Goal: Information Seeking & Learning: Learn about a topic

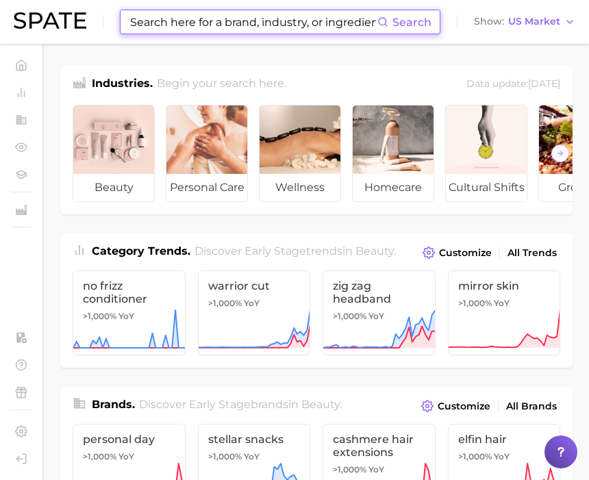
click at [206, 23] on input at bounding box center [253, 21] width 249 height 23
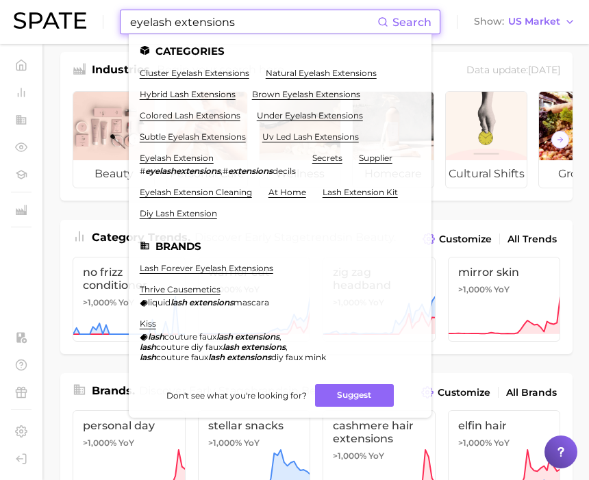
scroll to position [15, 0]
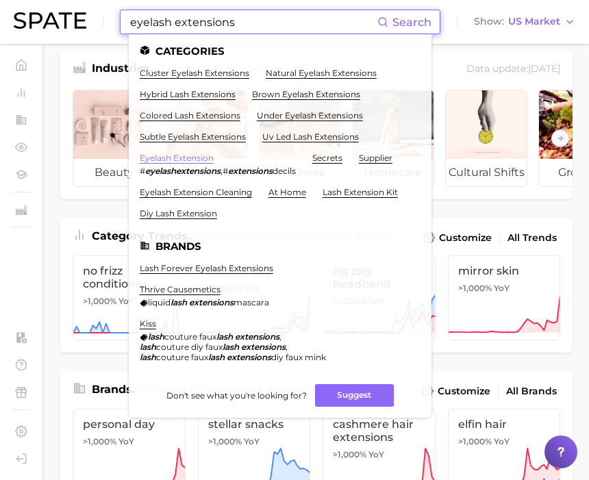
type input "eyelash extensions"
click at [198, 159] on link "eyelash extension" at bounding box center [177, 158] width 74 height 10
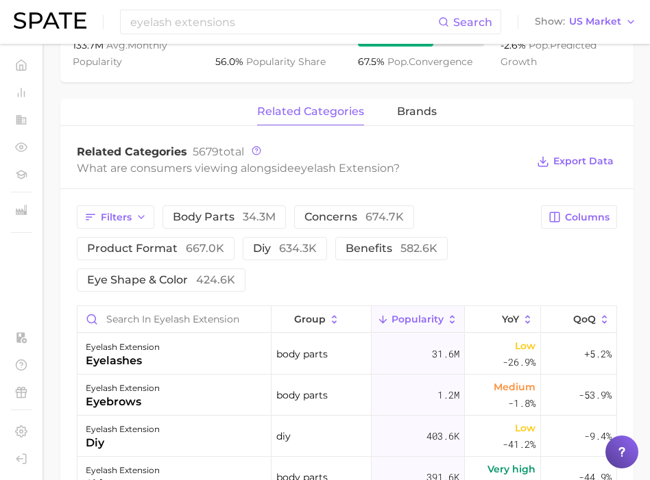
scroll to position [611, 0]
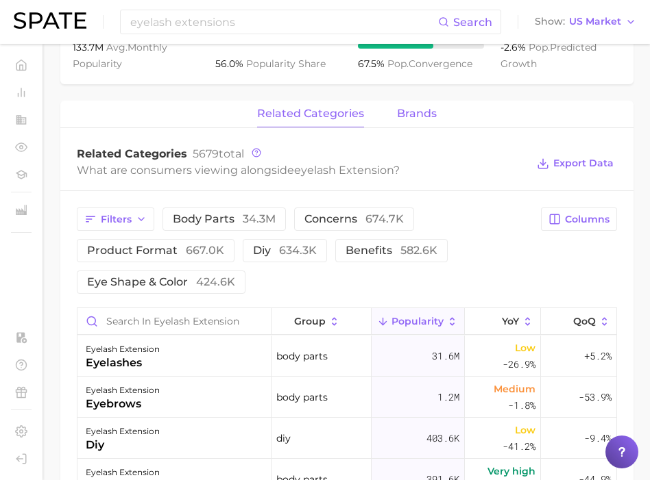
click at [412, 113] on span "brands" at bounding box center [417, 114] width 40 height 12
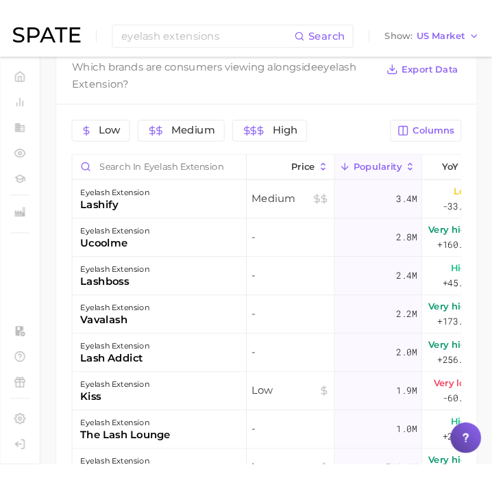
scroll to position [735, 0]
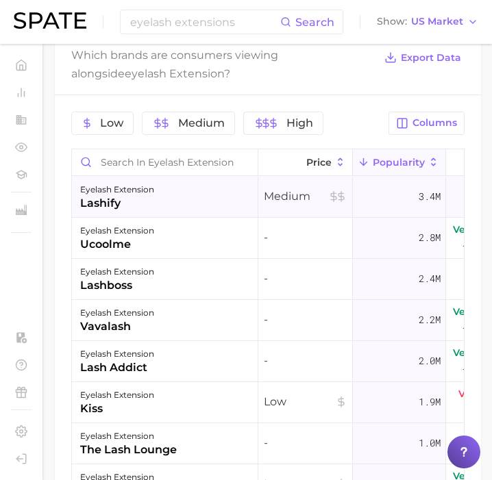
click at [158, 191] on div "eyelash extension lashify" at bounding box center [165, 197] width 186 height 41
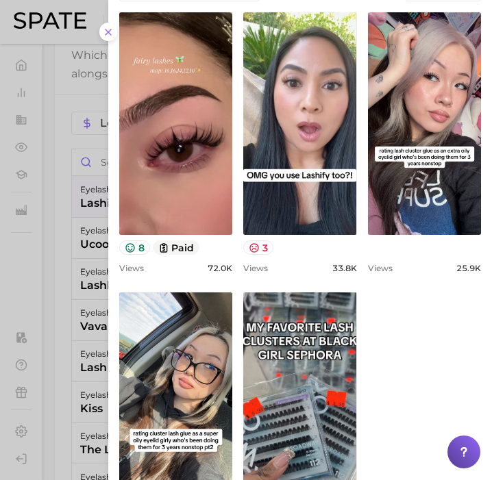
scroll to position [591, 0]
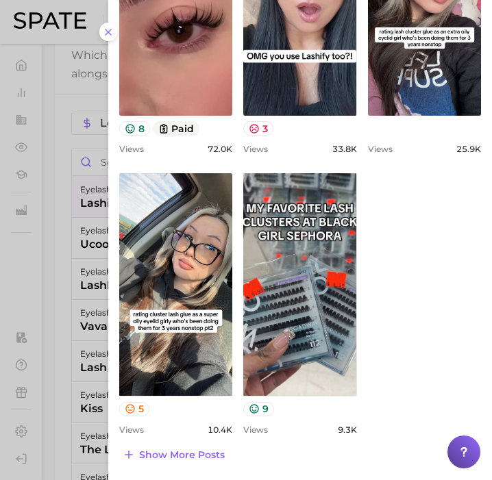
click at [82, 315] on div at bounding box center [246, 240] width 492 height 480
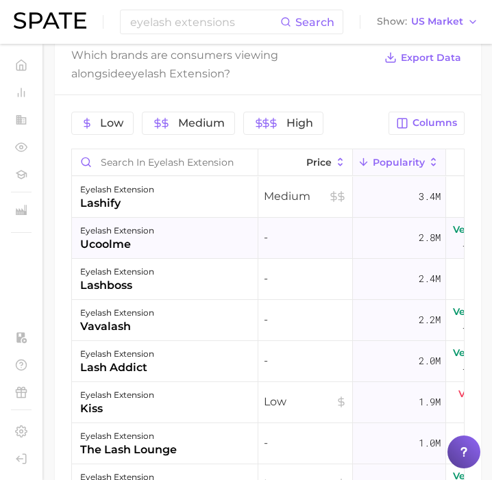
click at [198, 240] on div "eyelash extension ucoolme" at bounding box center [165, 238] width 186 height 41
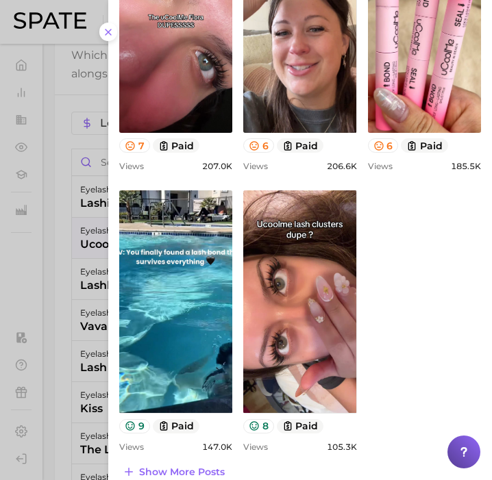
scroll to position [556, 0]
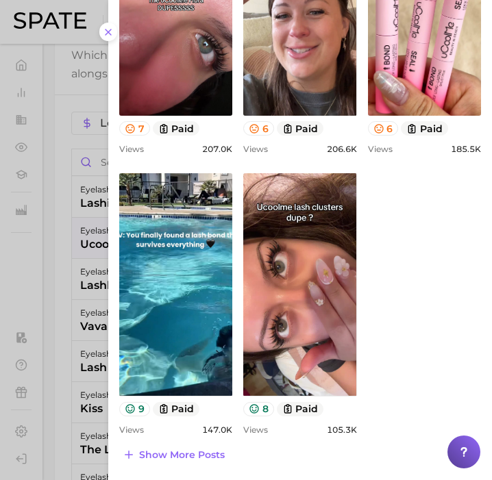
click at [63, 311] on div at bounding box center [246, 240] width 492 height 480
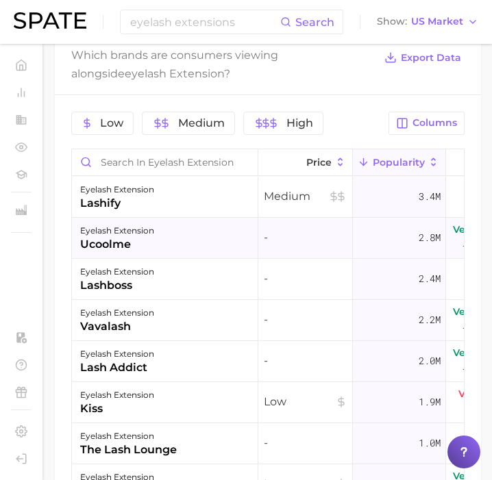
click at [182, 236] on div "eyelash extension ucoolme" at bounding box center [165, 238] width 186 height 41
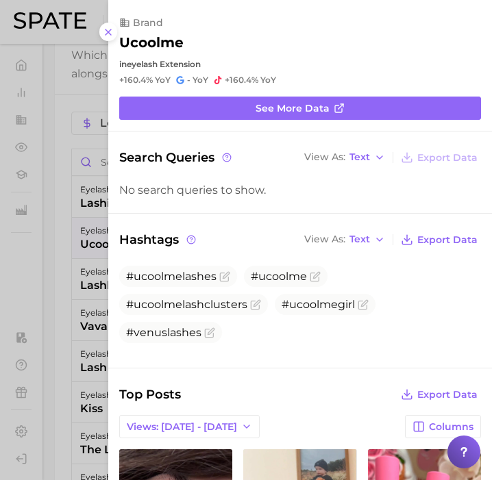
scroll to position [0, 0]
click at [53, 369] on div at bounding box center [246, 240] width 492 height 480
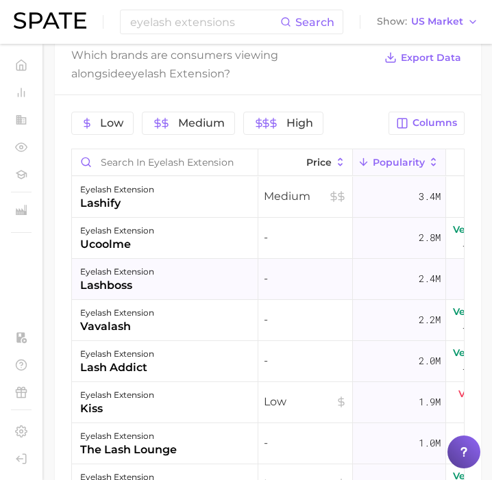
click at [155, 290] on div "eyelash extension lashboss" at bounding box center [165, 279] width 186 height 41
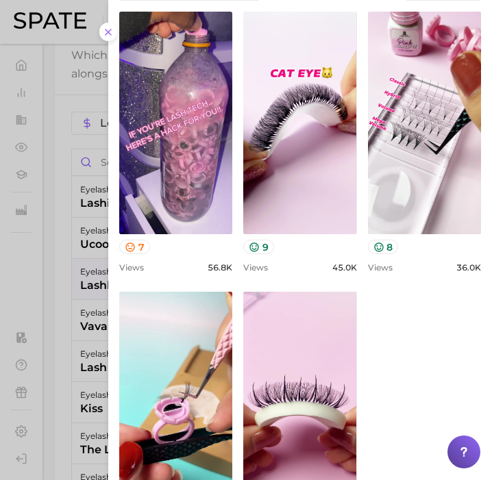
scroll to position [500, 0]
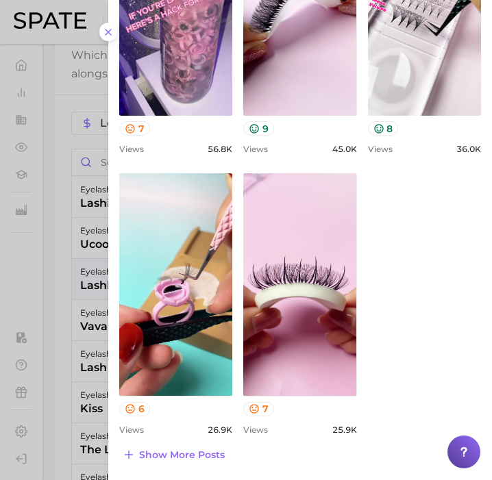
click at [74, 223] on div at bounding box center [246, 240] width 492 height 480
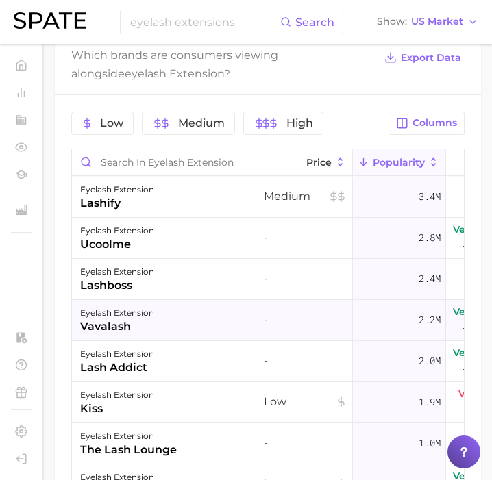
click at [154, 321] on div "eyelash extension vavalash" at bounding box center [165, 320] width 186 height 41
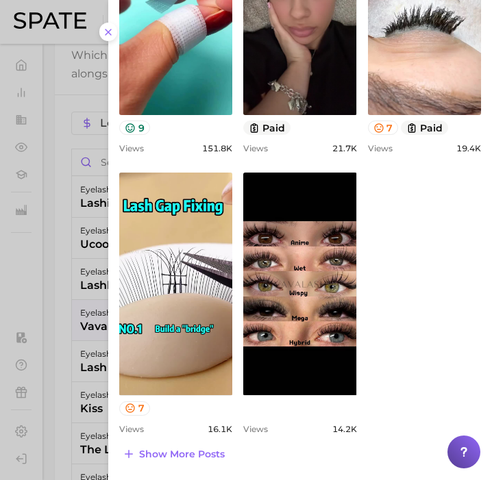
scroll to position [0, 0]
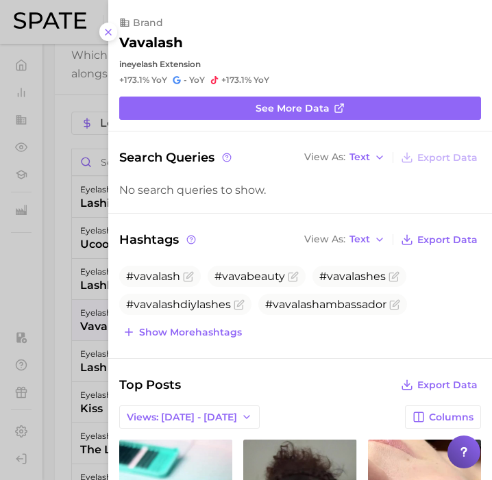
click at [84, 322] on div at bounding box center [246, 240] width 492 height 480
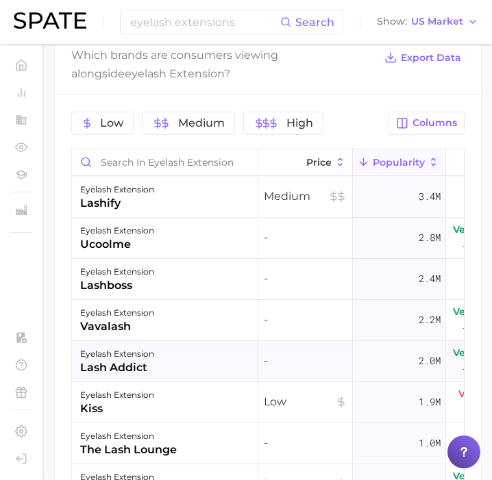
click at [199, 362] on div "eyelash extension lash addict" at bounding box center [165, 361] width 186 height 41
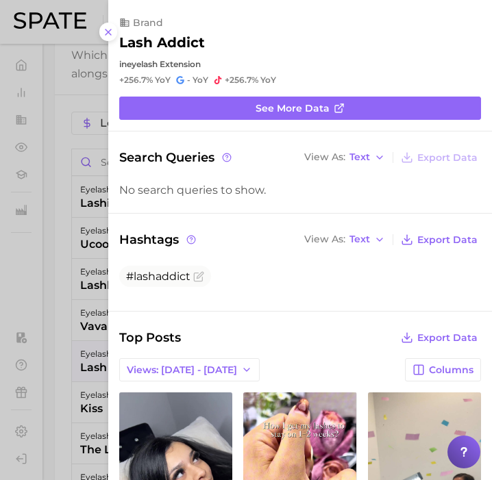
click at [93, 343] on div at bounding box center [246, 240] width 492 height 480
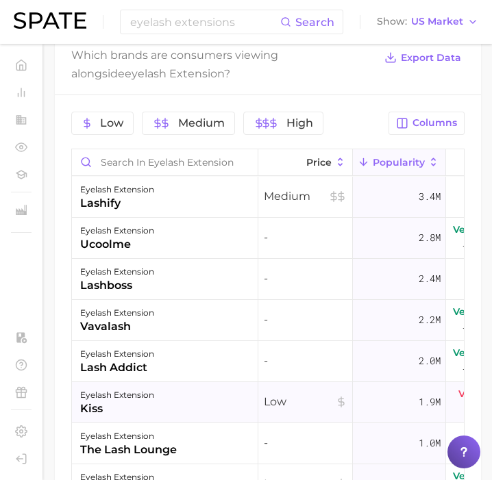
click at [121, 410] on div "kiss" at bounding box center [117, 409] width 74 height 16
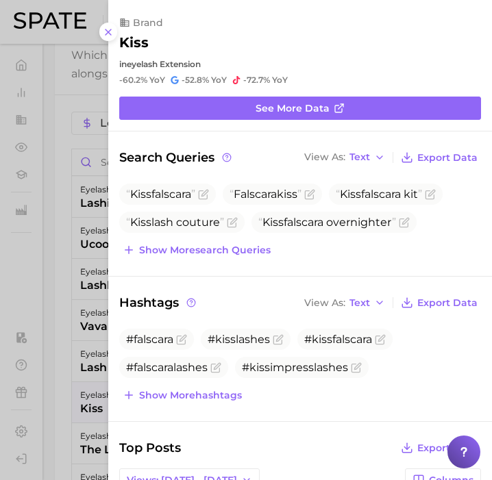
click at [91, 376] on div at bounding box center [246, 240] width 492 height 480
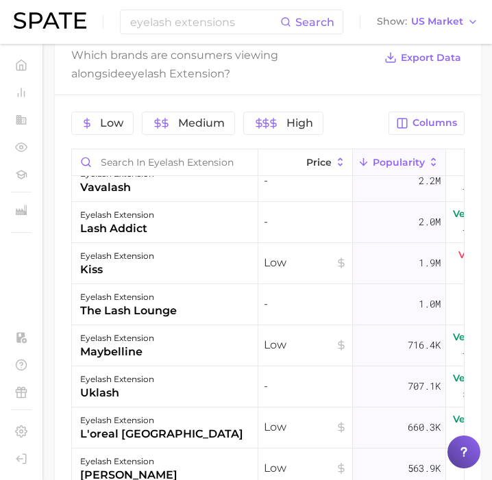
scroll to position [140, 0]
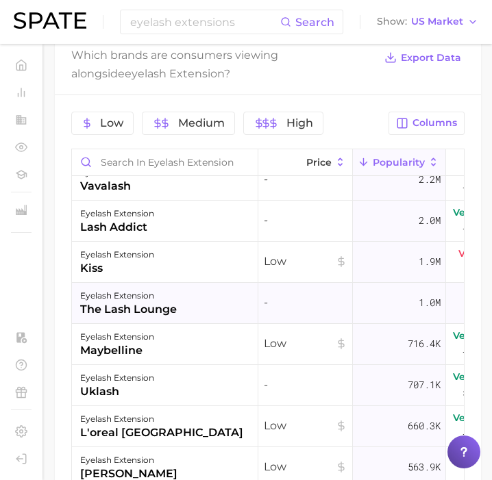
click at [185, 306] on div "eyelash extension the lash lounge" at bounding box center [165, 303] width 186 height 41
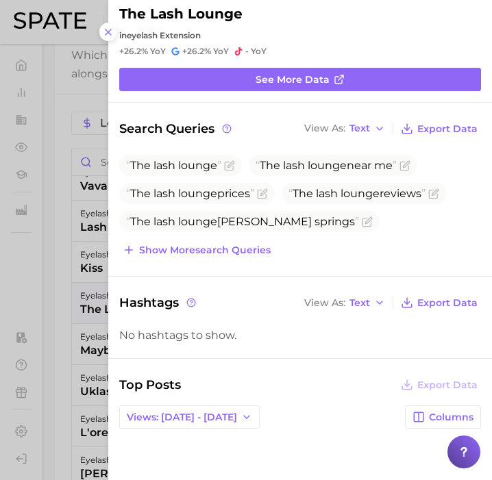
scroll to position [0, 0]
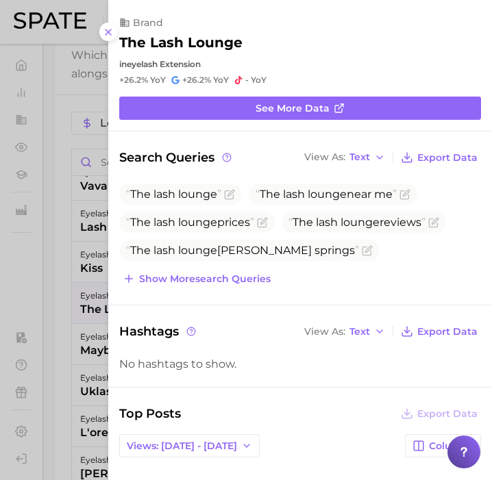
click at [81, 295] on div at bounding box center [246, 240] width 492 height 480
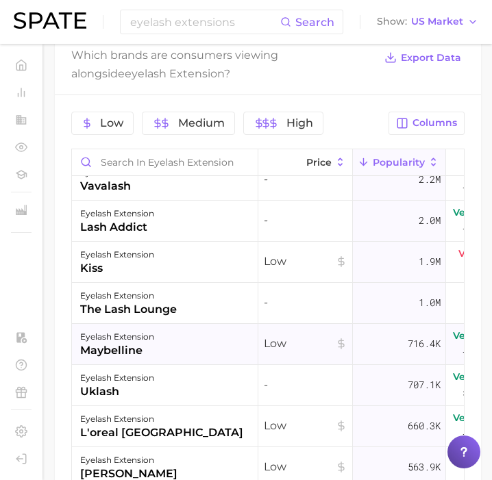
click at [126, 335] on div "eyelash extension" at bounding box center [117, 337] width 74 height 16
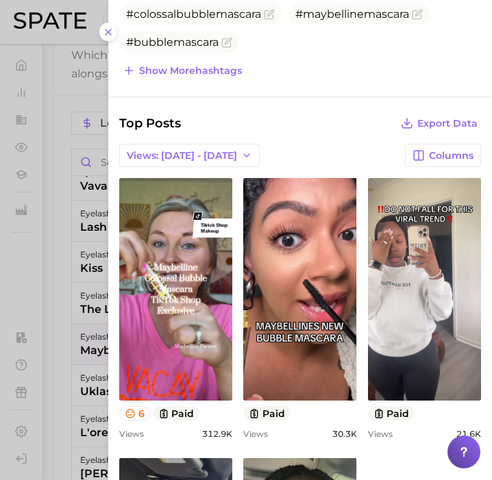
scroll to position [619, 0]
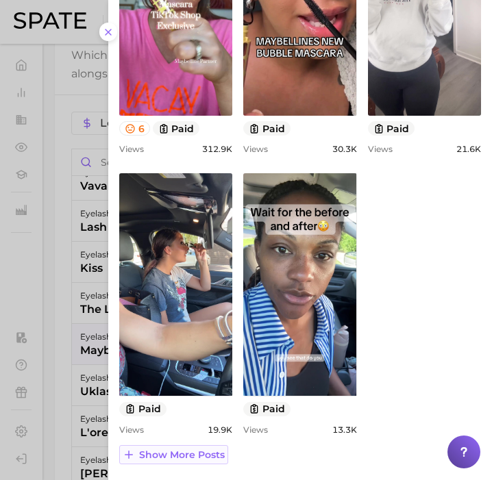
click at [166, 453] on span "Show more posts" at bounding box center [182, 456] width 86 height 12
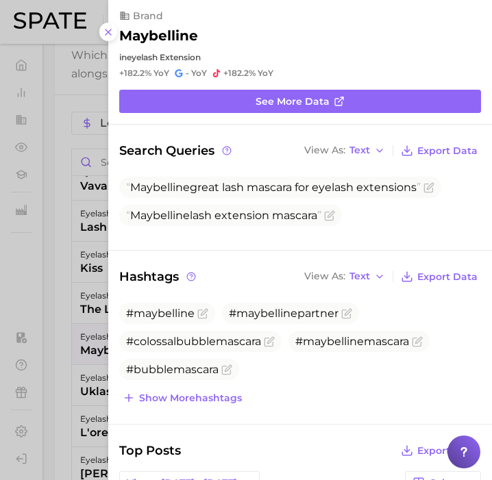
scroll to position [0, 0]
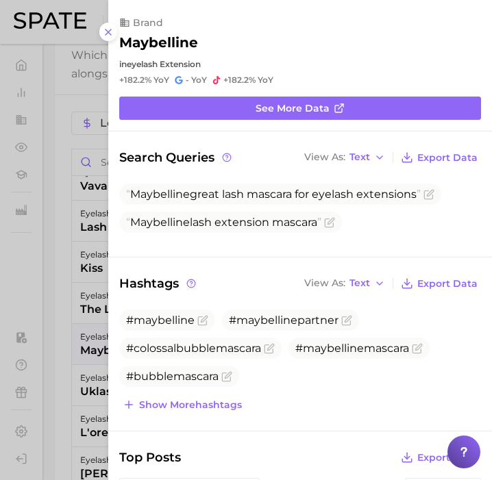
click at [93, 348] on div at bounding box center [246, 240] width 492 height 480
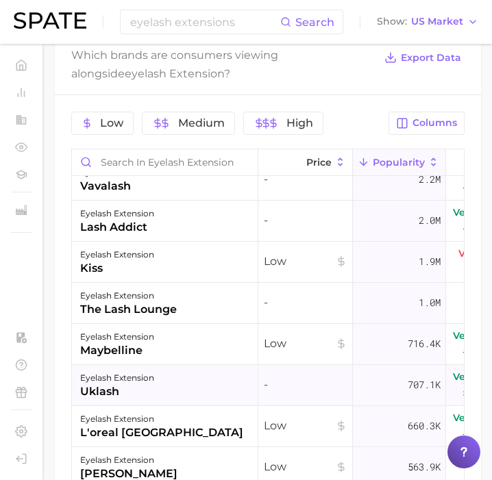
click at [161, 389] on div "eyelash extension uklash" at bounding box center [165, 385] width 186 height 41
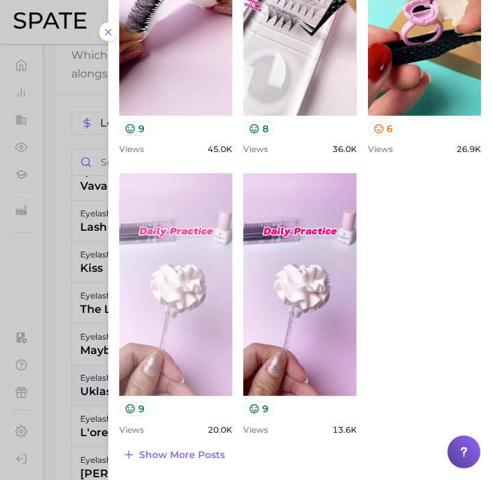
click at [216, 323] on link "view post on TikTok" at bounding box center [175, 284] width 113 height 223
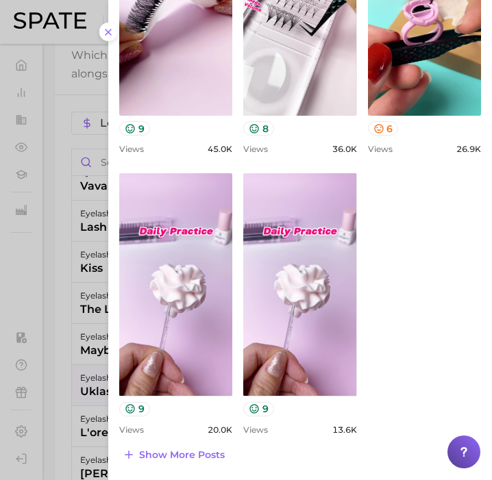
click at [69, 393] on div at bounding box center [246, 240] width 492 height 480
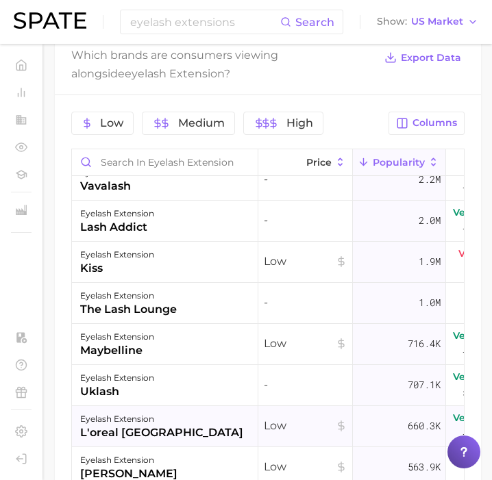
click at [216, 423] on div "eyelash extension l'oreal paris" at bounding box center [165, 426] width 186 height 41
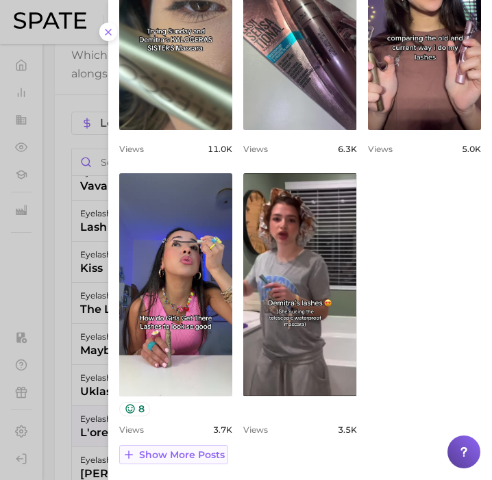
click at [197, 456] on span "Show more posts" at bounding box center [182, 456] width 86 height 12
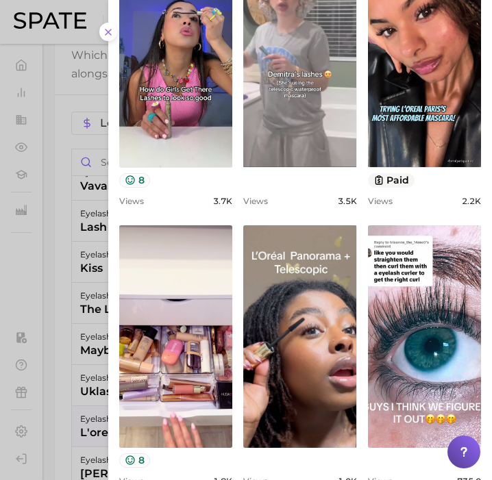
click at [286, 121] on link "view post on TikTok" at bounding box center [299, 55] width 113 height 223
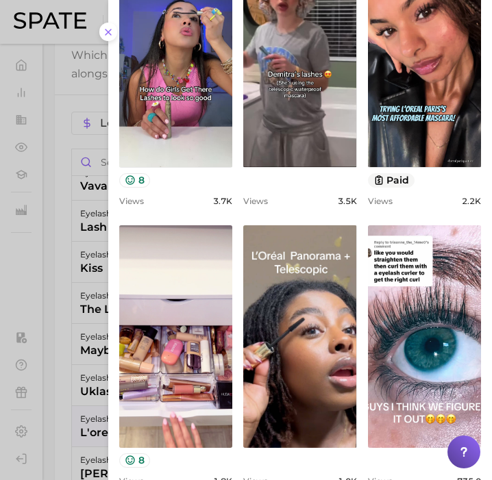
click at [73, 406] on div at bounding box center [246, 240] width 492 height 480
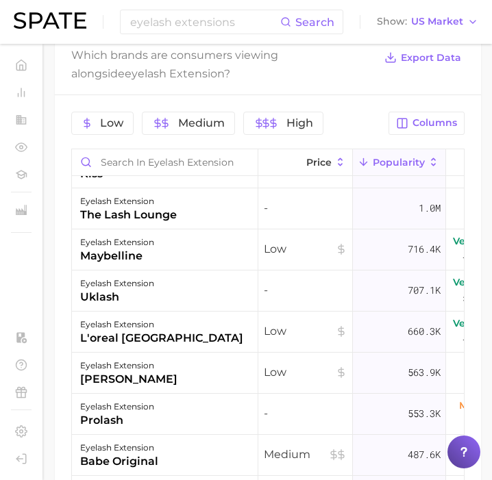
scroll to position [241, 0]
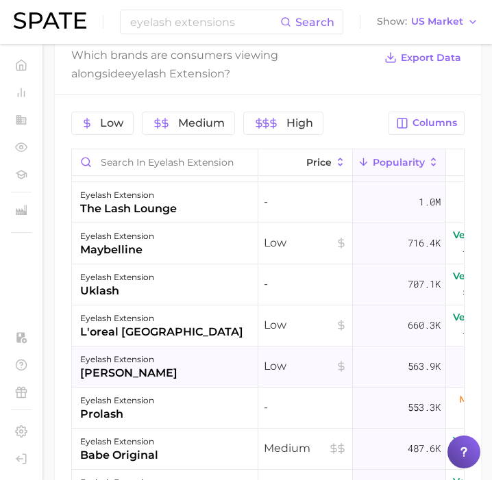
click at [197, 376] on div "eyelash extension [PERSON_NAME]" at bounding box center [165, 367] width 186 height 41
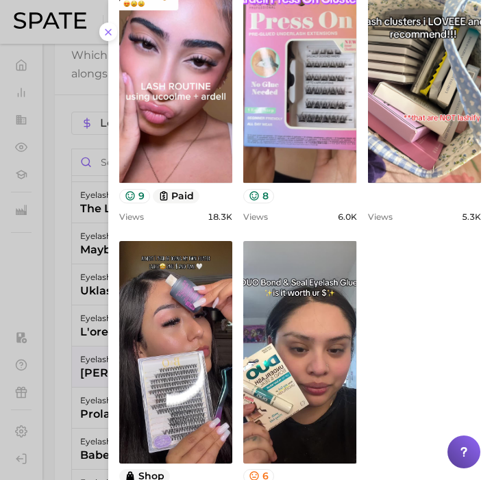
scroll to position [667, 0]
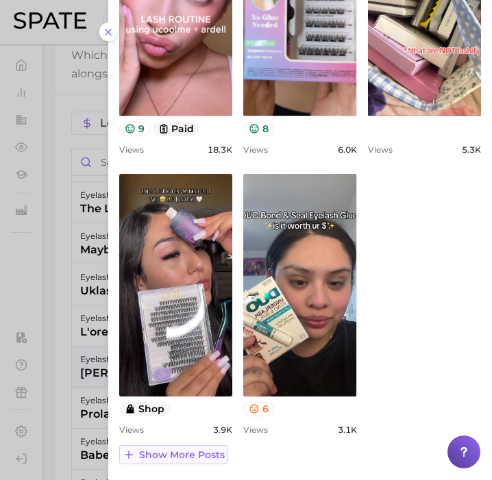
click at [186, 454] on span "Show more posts" at bounding box center [182, 456] width 86 height 12
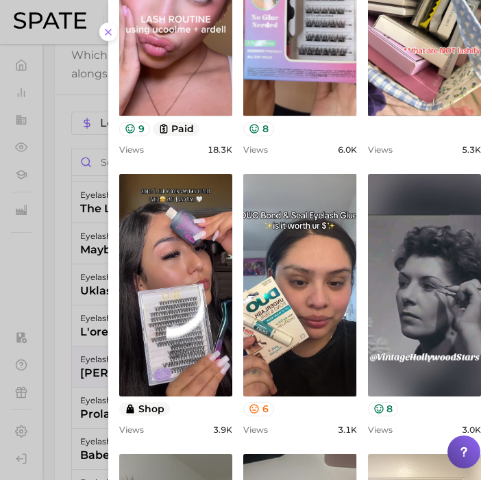
scroll to position [0, 0]
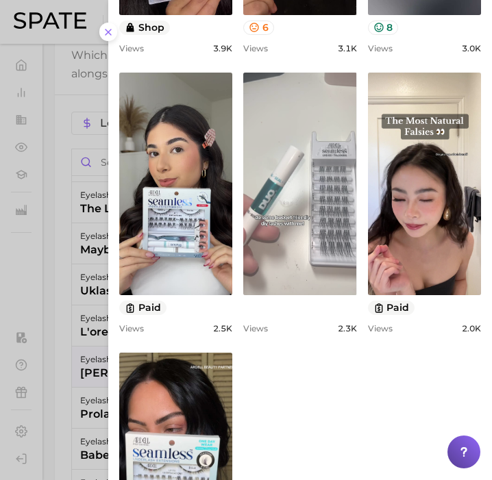
click at [354, 206] on link "view post on TikTok" at bounding box center [299, 184] width 113 height 223
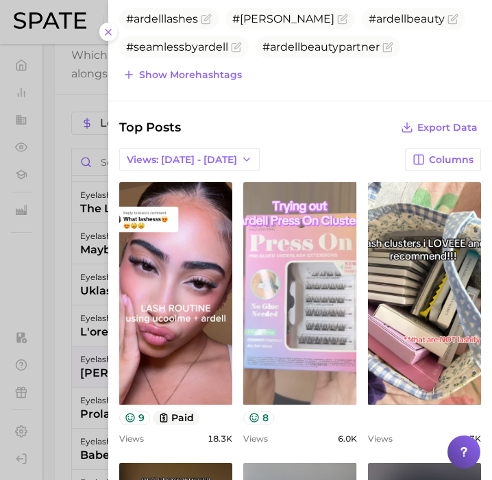
scroll to position [376, 0]
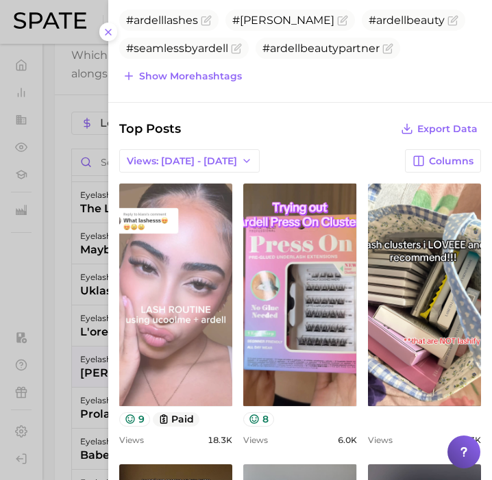
click at [197, 321] on link "view post on TikTok" at bounding box center [175, 295] width 113 height 223
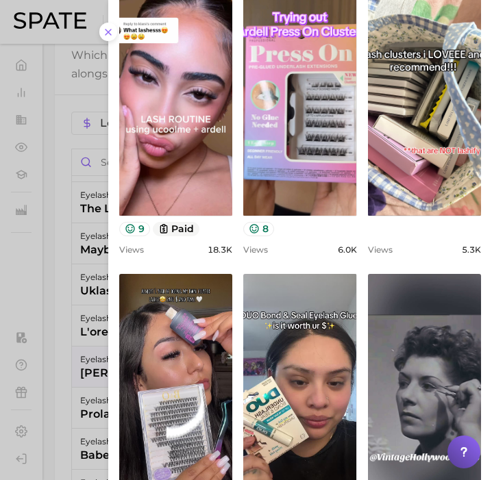
scroll to position [0, 0]
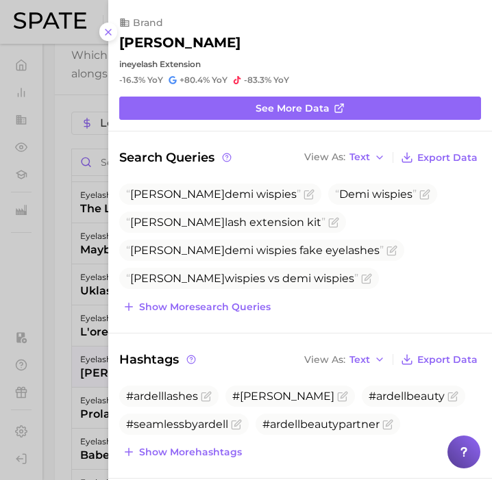
click at [96, 369] on div at bounding box center [246, 240] width 492 height 480
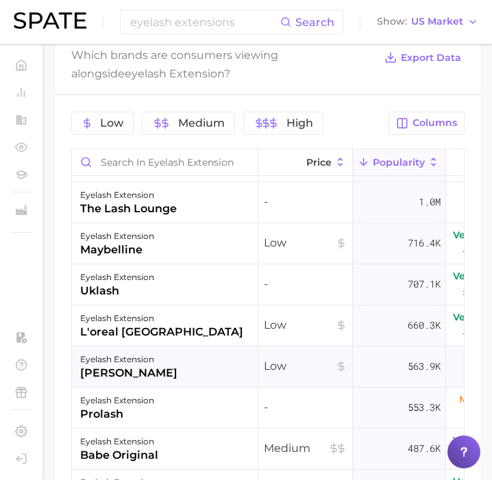
click at [227, 370] on div "eyelash extension [PERSON_NAME]" at bounding box center [165, 367] width 186 height 41
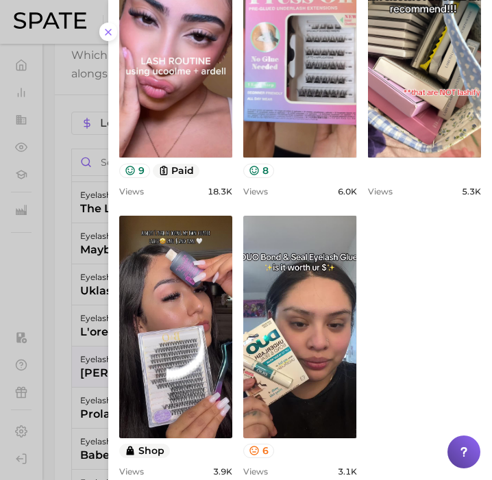
scroll to position [667, 0]
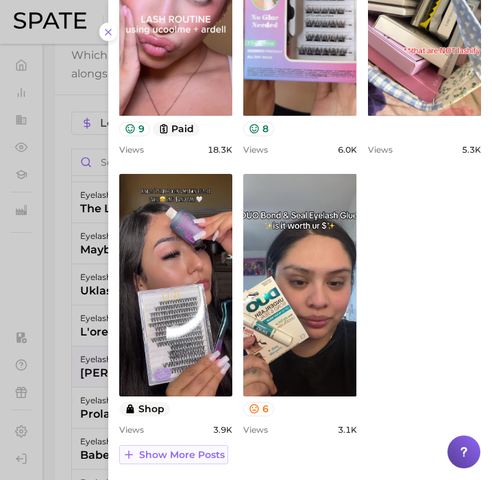
click at [204, 460] on button "Show more posts" at bounding box center [173, 454] width 109 height 19
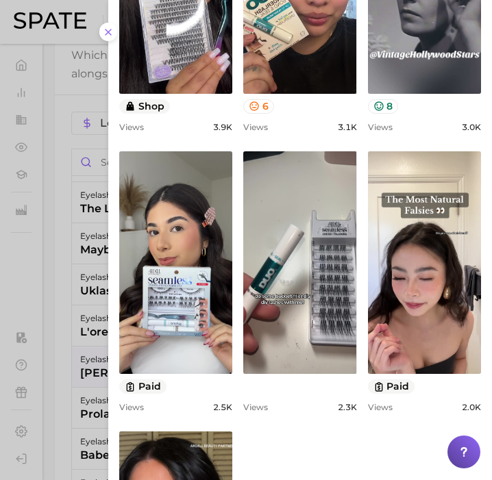
scroll to position [974, 0]
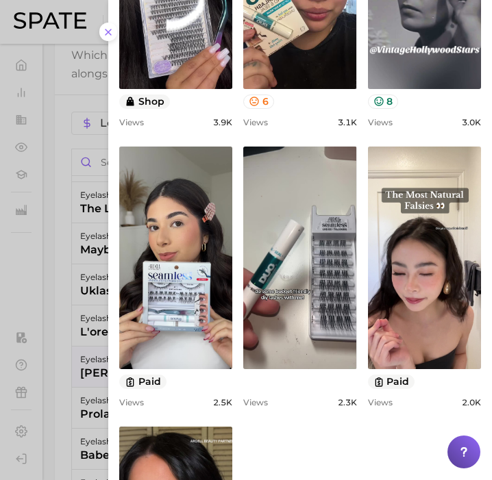
click at [82, 397] on div at bounding box center [246, 240] width 492 height 480
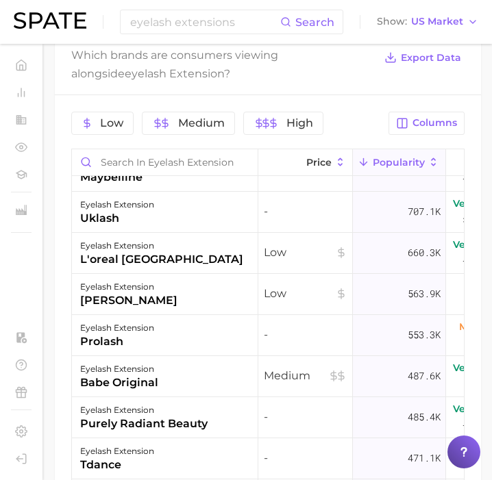
scroll to position [315, 0]
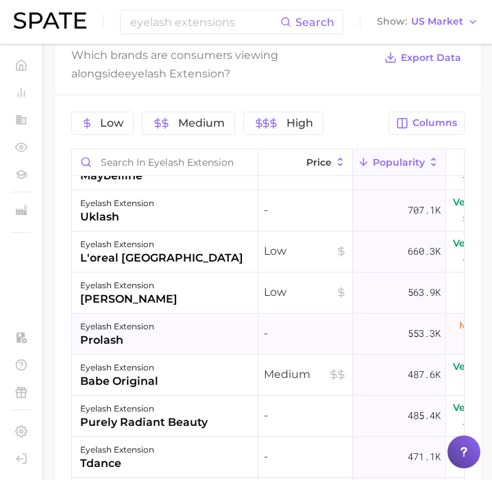
click at [204, 338] on div "eyelash extension prolash" at bounding box center [165, 334] width 186 height 41
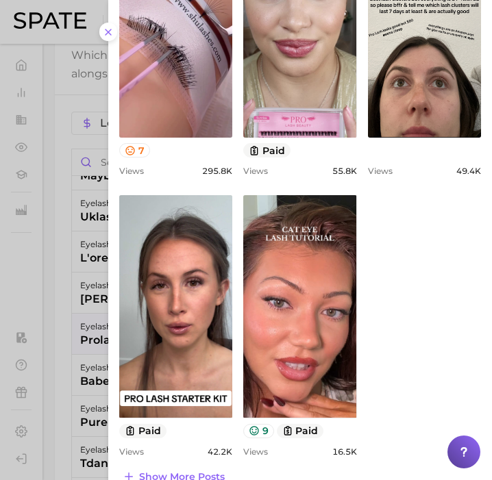
scroll to position [543, 0]
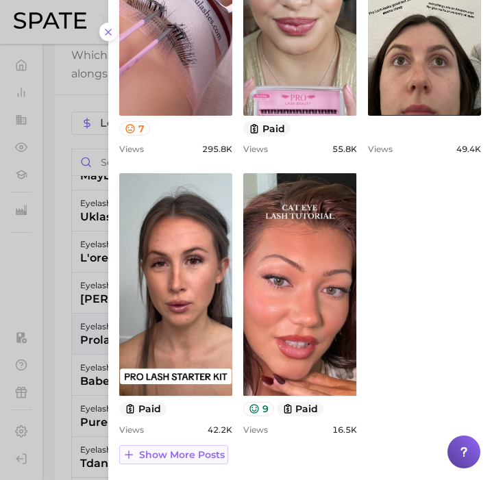
click at [196, 459] on span "Show more posts" at bounding box center [182, 456] width 86 height 12
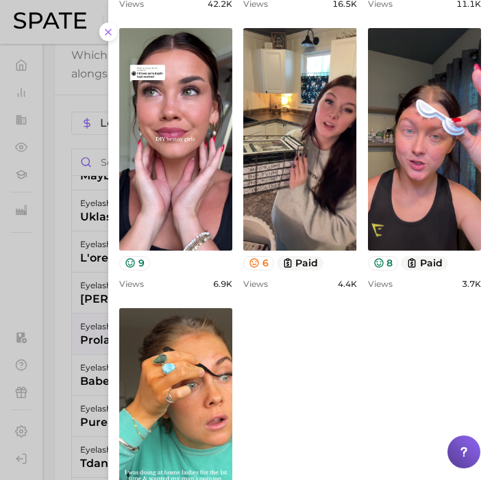
scroll to position [973, 0]
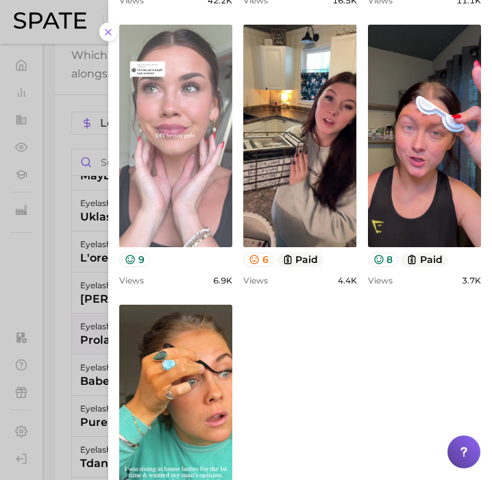
click at [215, 188] on link "view post on TikTok" at bounding box center [175, 136] width 113 height 223
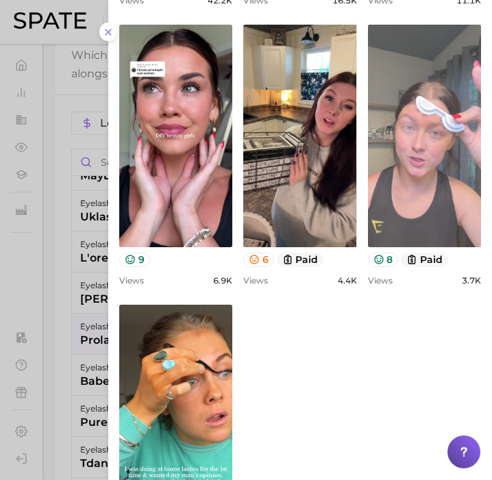
click at [395, 165] on link "view post on TikTok" at bounding box center [424, 136] width 113 height 223
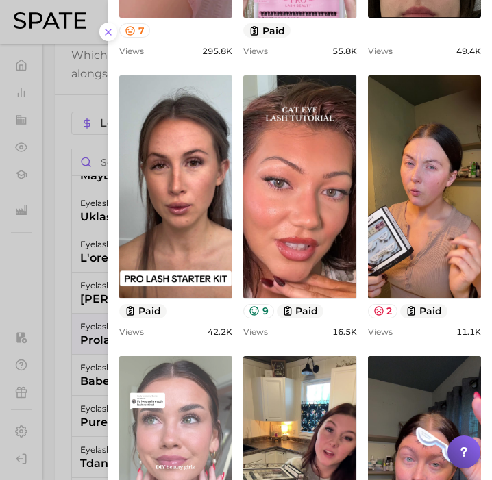
scroll to position [0, 0]
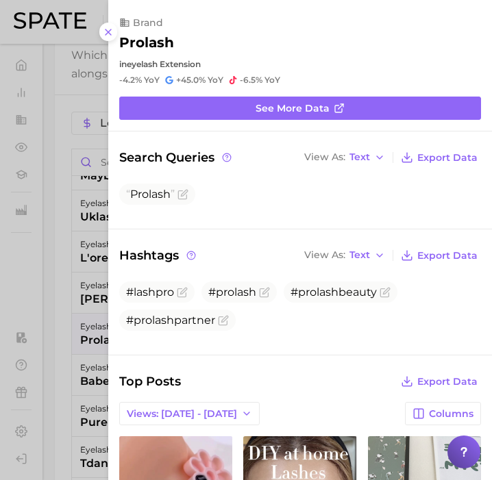
click at [69, 353] on div at bounding box center [246, 240] width 492 height 480
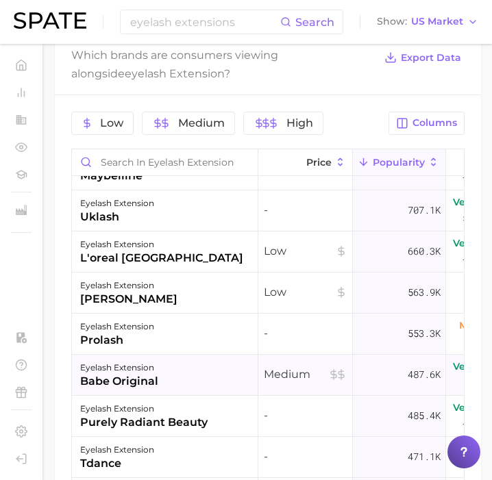
click at [204, 376] on div "eyelash extension babe original" at bounding box center [165, 375] width 186 height 41
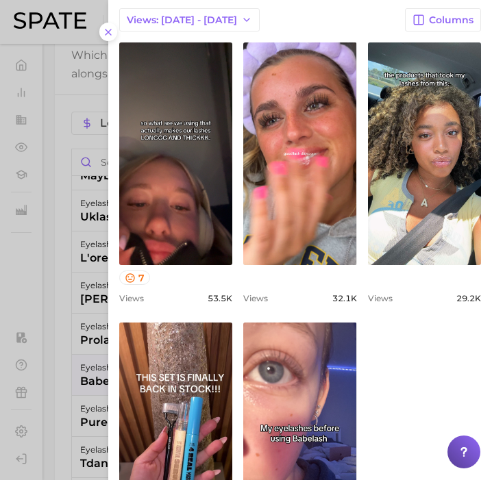
scroll to position [563, 0]
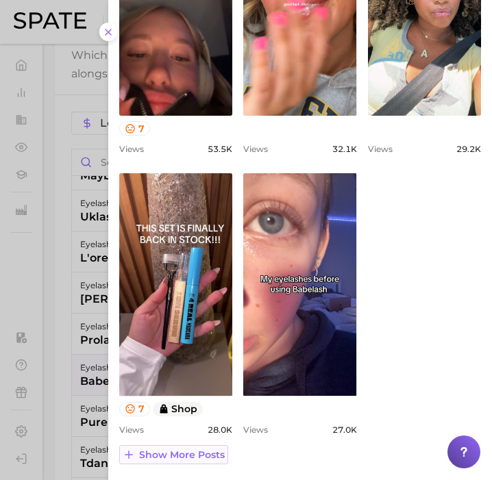
click at [197, 460] on button "Show more posts" at bounding box center [173, 454] width 109 height 19
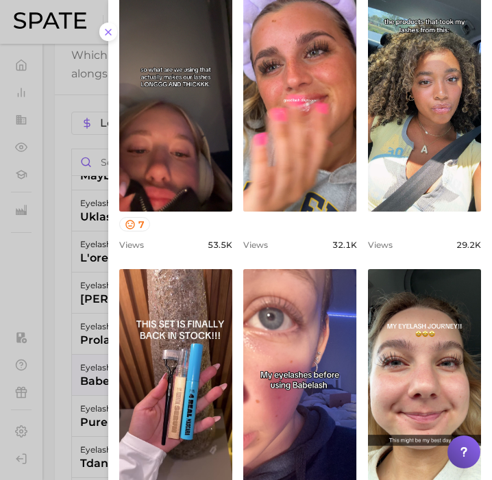
scroll to position [451, 0]
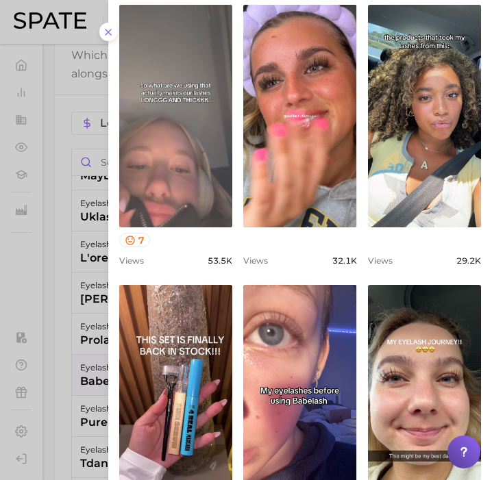
click at [217, 134] on link "view post on TikTok" at bounding box center [175, 116] width 113 height 223
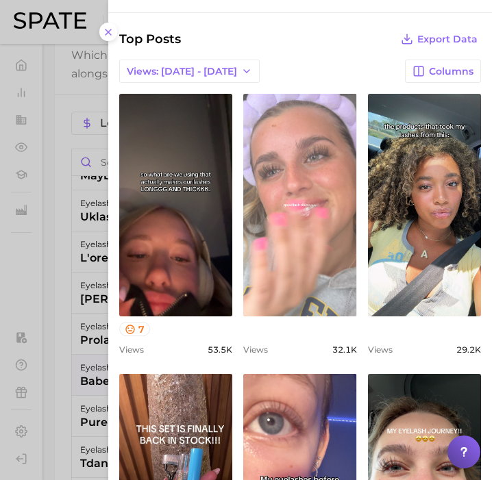
scroll to position [363, 0]
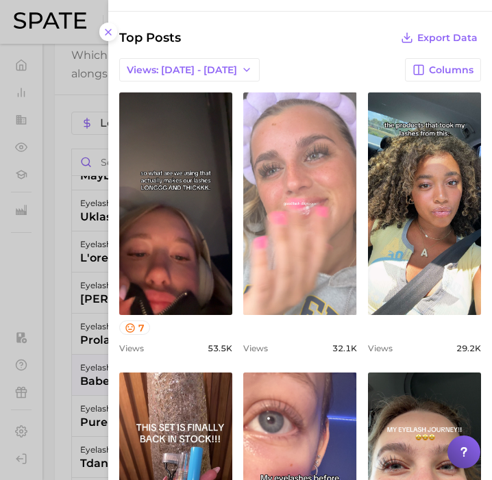
click at [298, 208] on link "view post on TikTok" at bounding box center [299, 204] width 113 height 223
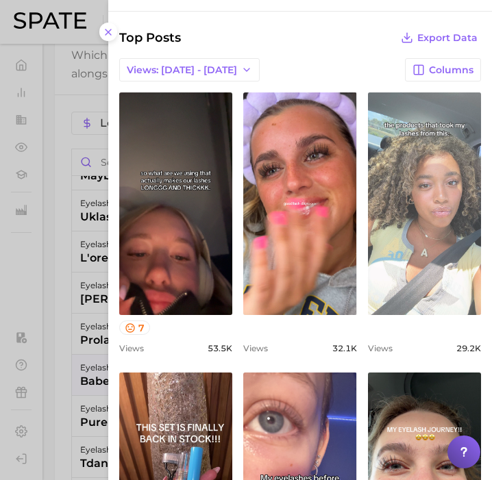
click at [399, 249] on link "view post on TikTok" at bounding box center [424, 204] width 113 height 223
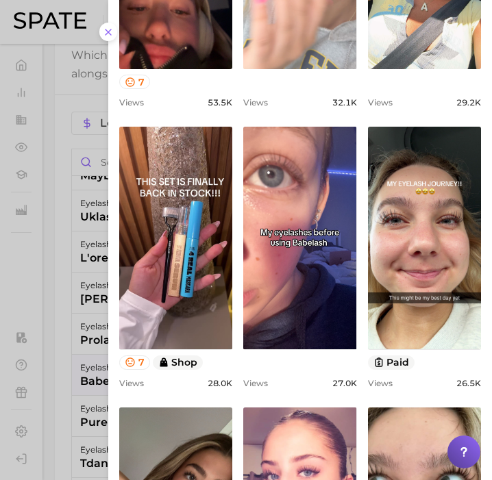
scroll to position [630, 0]
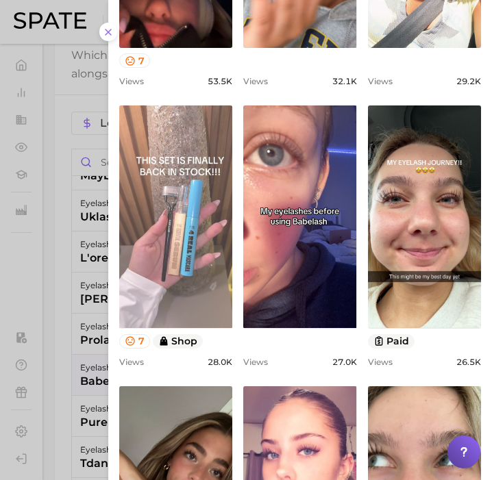
click at [199, 213] on link "view post on TikTok" at bounding box center [175, 217] width 113 height 223
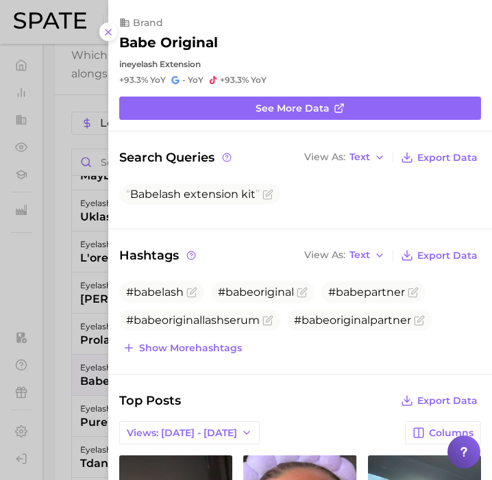
click at [78, 243] on div at bounding box center [246, 240] width 492 height 480
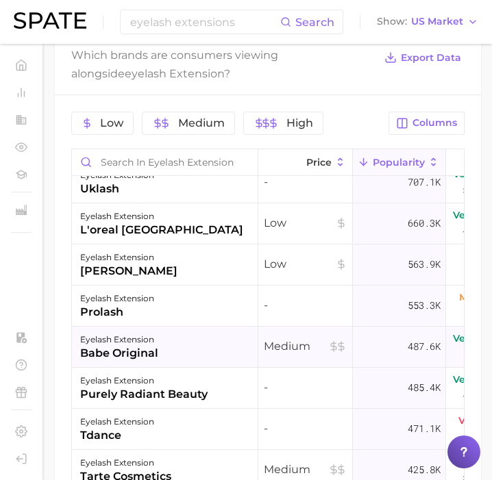
scroll to position [344, 0]
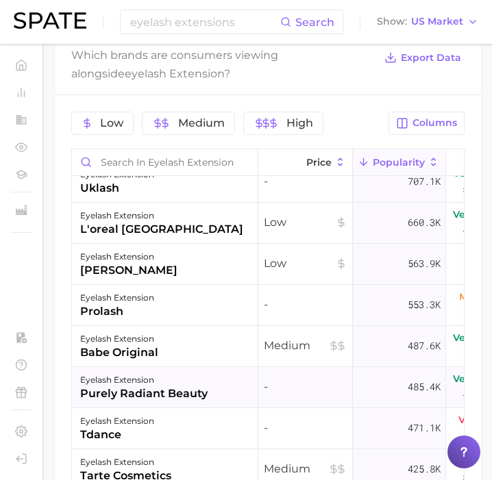
click at [148, 386] on div "purely radiant beauty" at bounding box center [143, 394] width 127 height 16
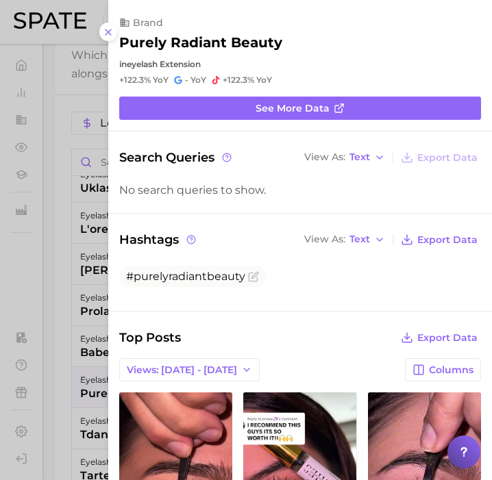
scroll to position [41, 0]
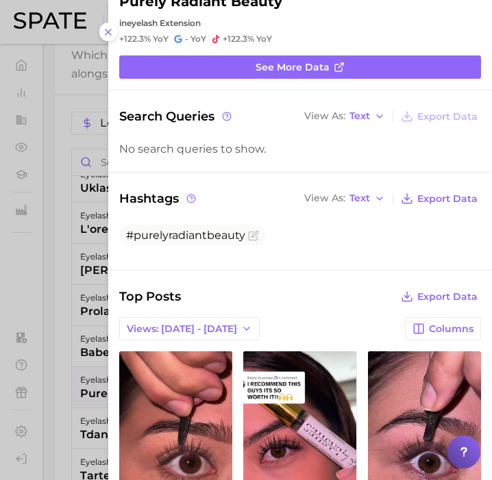
click at [84, 397] on div at bounding box center [246, 240] width 492 height 480
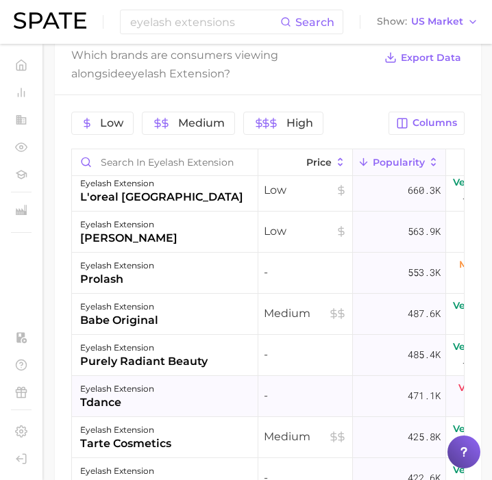
scroll to position [379, 0]
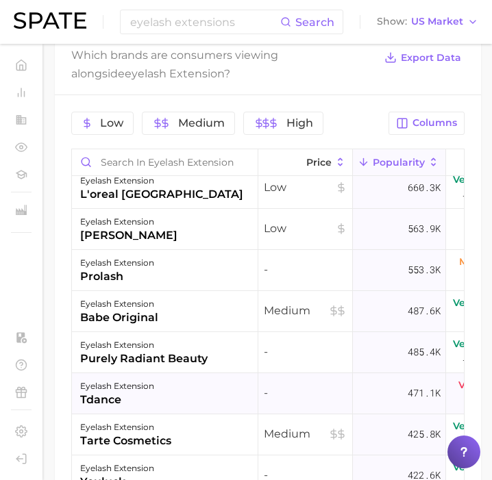
click at [110, 405] on div "tdance" at bounding box center [117, 400] width 74 height 16
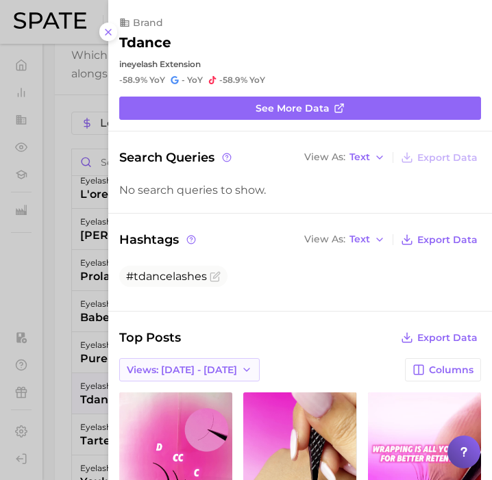
scroll to position [0, 0]
click at [77, 386] on div at bounding box center [246, 240] width 492 height 480
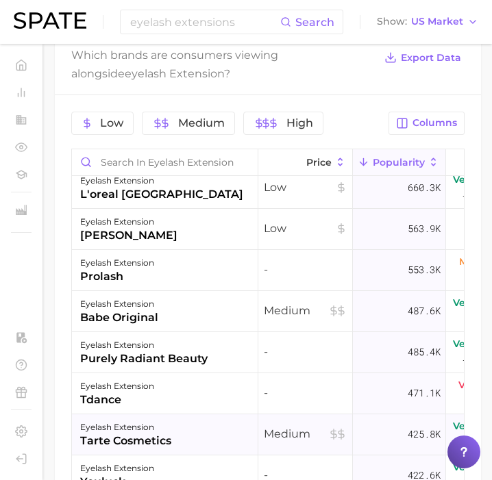
click at [101, 434] on div "tarte cosmetics" at bounding box center [125, 441] width 91 height 16
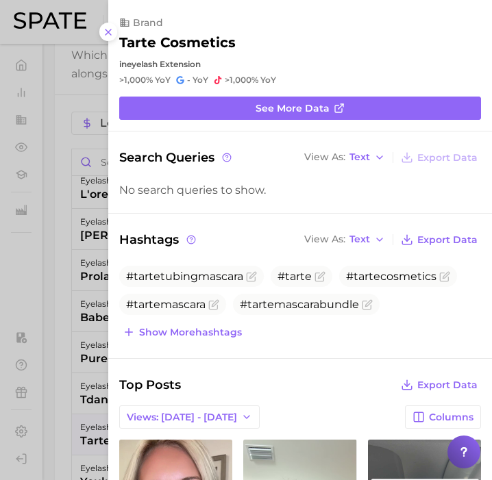
click at [89, 371] on div at bounding box center [246, 240] width 492 height 480
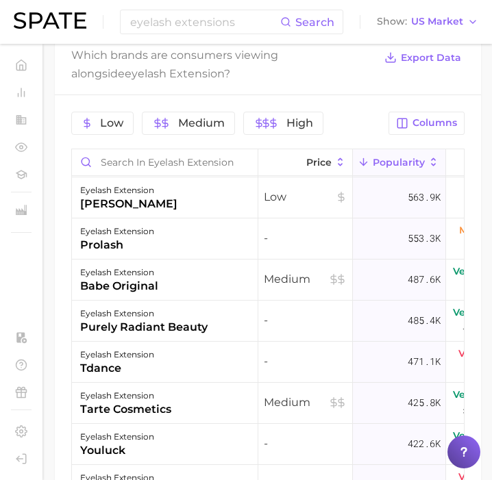
scroll to position [420, 0]
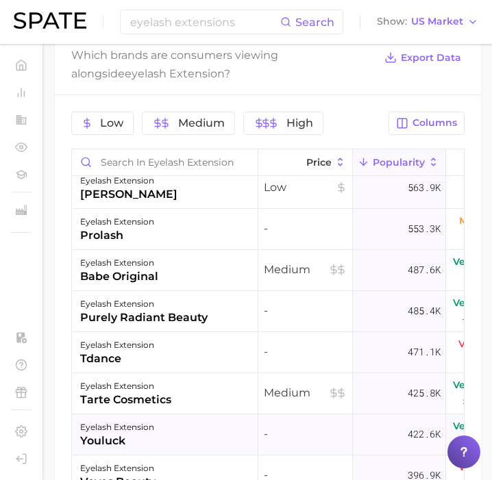
click at [114, 427] on div "eyelash extension" at bounding box center [117, 427] width 74 height 16
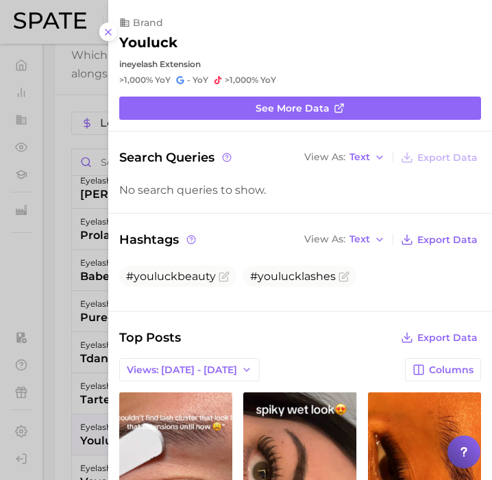
scroll to position [0, 0]
click at [81, 370] on div at bounding box center [246, 240] width 492 height 480
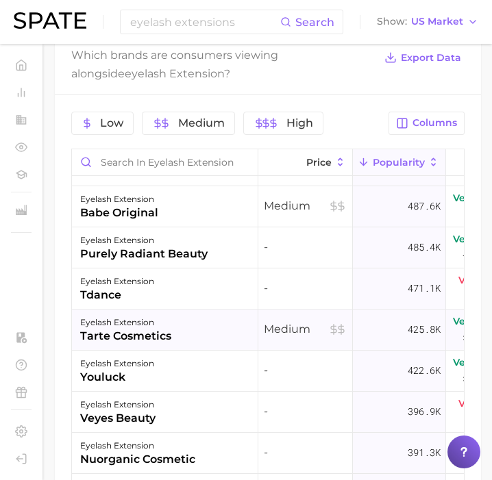
scroll to position [486, 0]
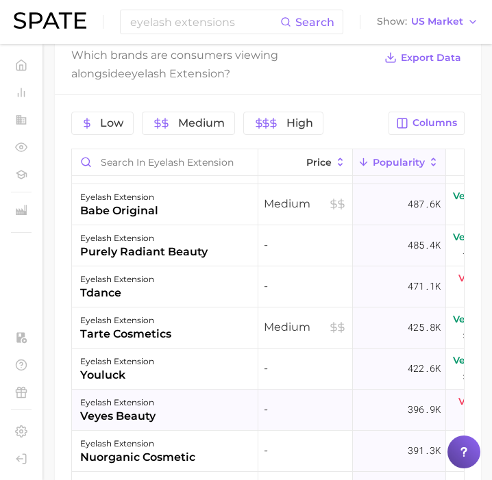
click at [110, 401] on div "eyelash extension" at bounding box center [117, 403] width 75 height 16
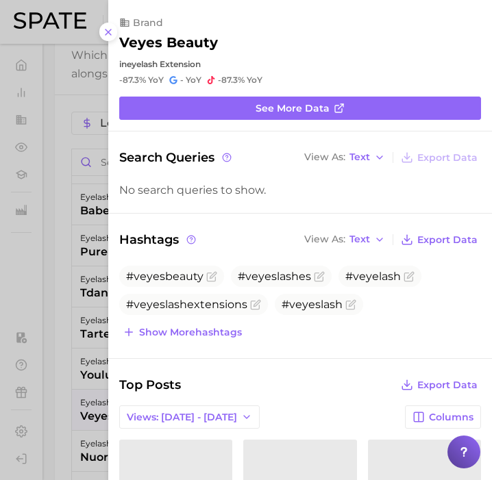
scroll to position [0, 0]
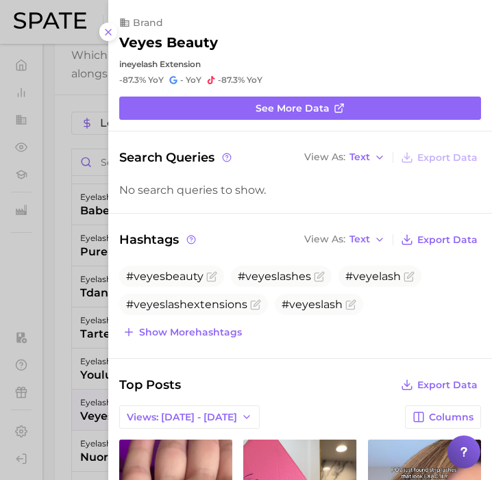
click at [69, 388] on div at bounding box center [246, 240] width 492 height 480
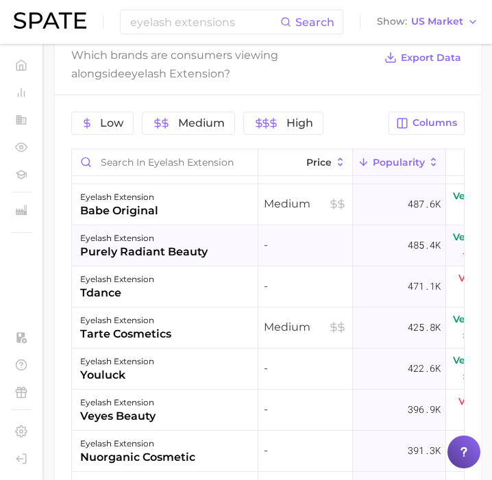
click at [127, 243] on div "eyelash extension" at bounding box center [143, 238] width 127 height 16
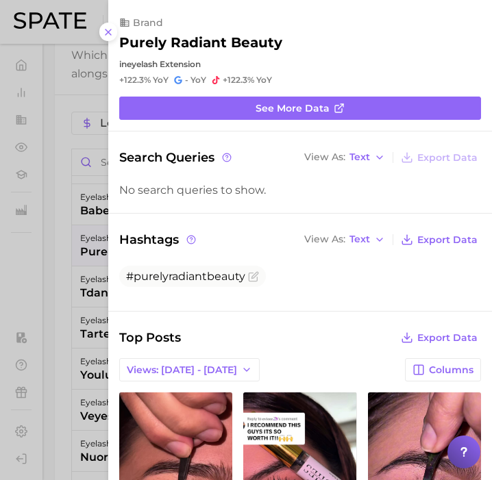
click at [101, 286] on div at bounding box center [246, 240] width 492 height 480
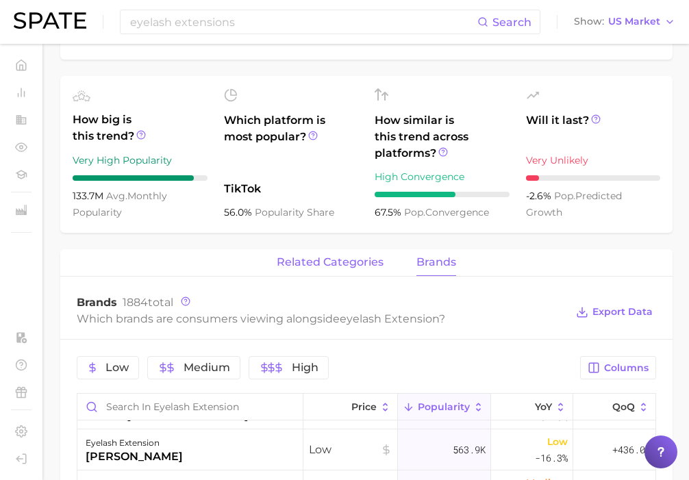
click at [356, 265] on span "related categories" at bounding box center [330, 262] width 107 height 12
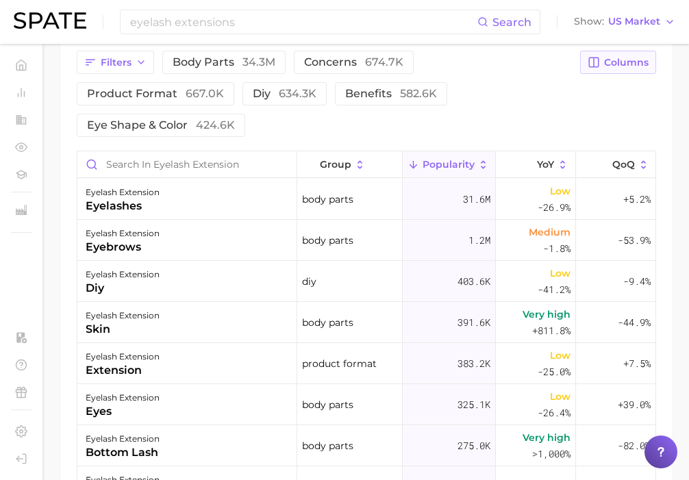
click at [619, 55] on button "Columns" at bounding box center [618, 62] width 76 height 23
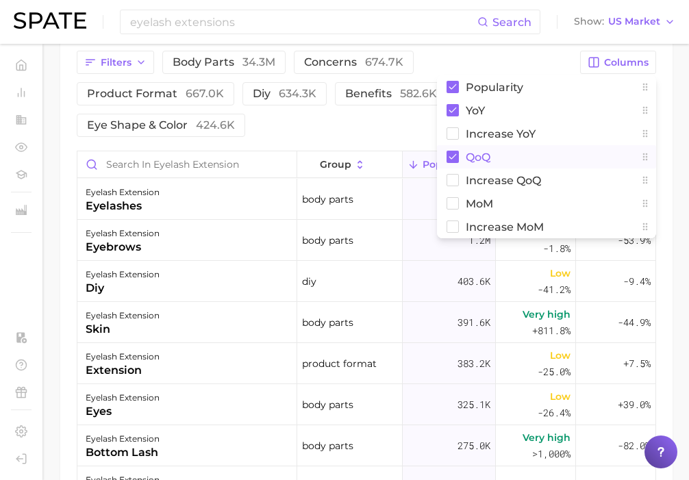
click at [454, 151] on rect at bounding box center [453, 157] width 12 height 12
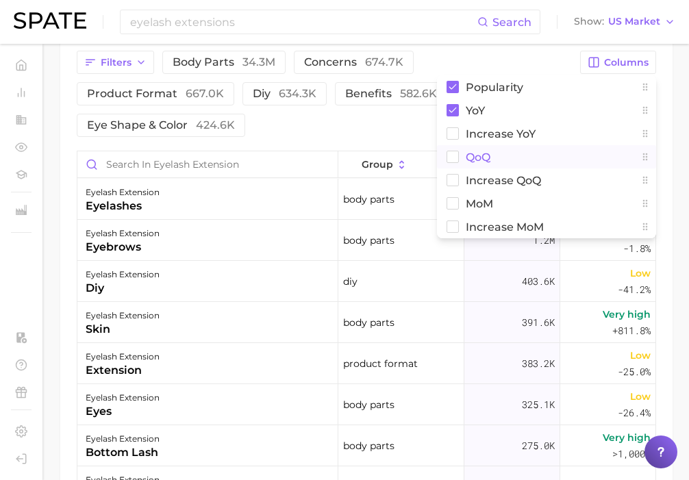
click at [408, 111] on div "Filters body parts 34.3m concerns 674.7k product format 667.0k diy 634.3k benef…" at bounding box center [324, 94] width 495 height 86
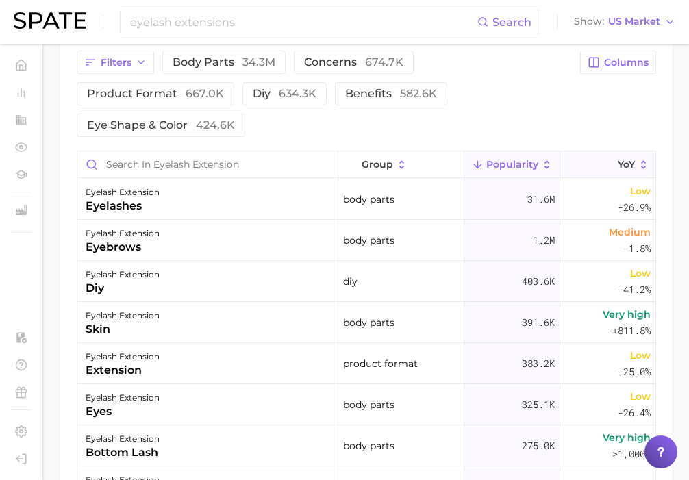
click at [587, 170] on button "YoY" at bounding box center [608, 164] width 95 height 27
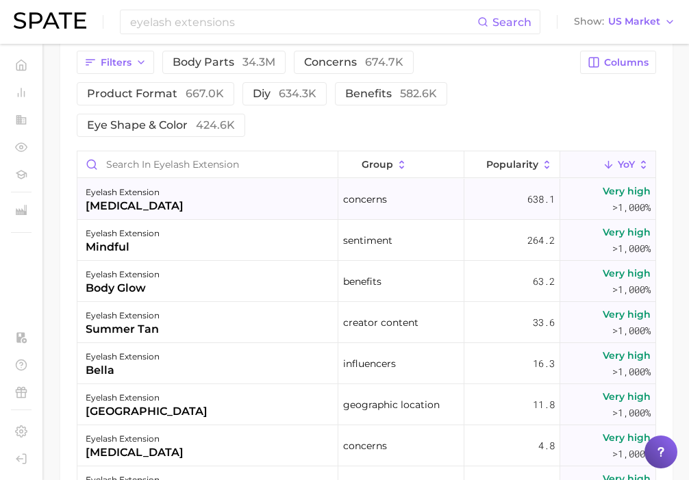
click at [195, 217] on div "eyelash extension [MEDICAL_DATA]" at bounding box center [207, 199] width 261 height 41
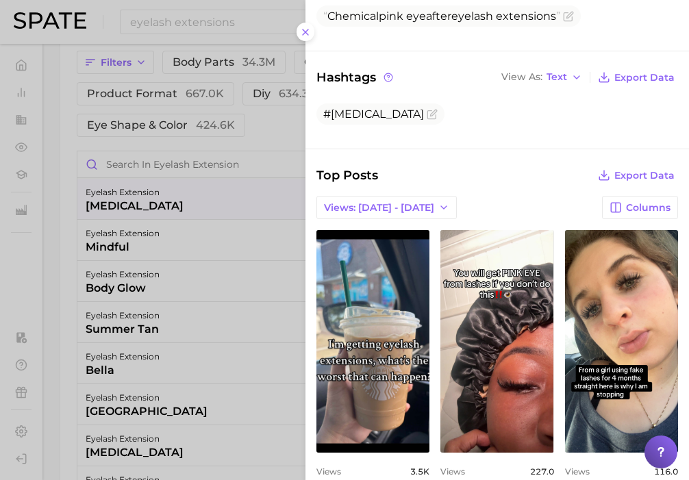
click at [241, 291] on div at bounding box center [344, 240] width 689 height 480
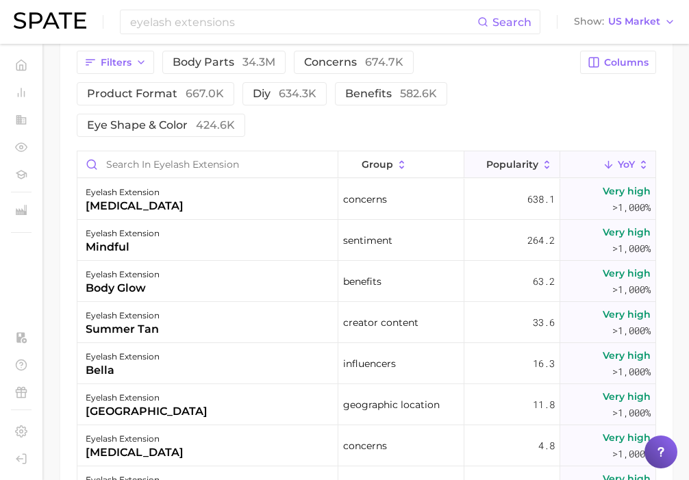
click at [503, 164] on span "Popularity" at bounding box center [513, 164] width 52 height 11
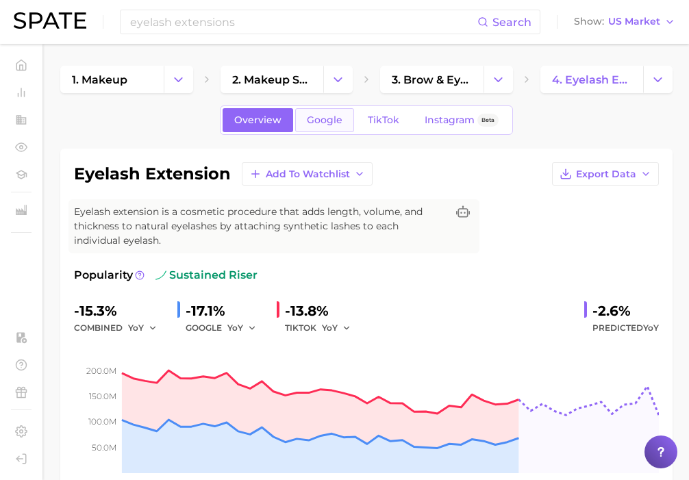
click at [334, 127] on link "Google" at bounding box center [324, 120] width 59 height 24
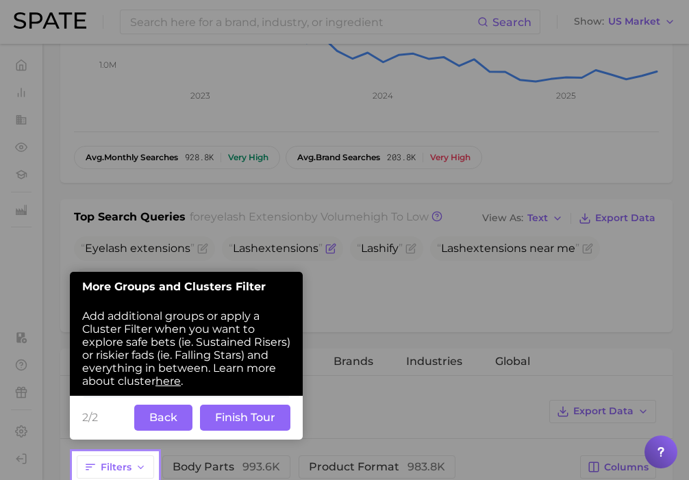
scroll to position [380, 0]
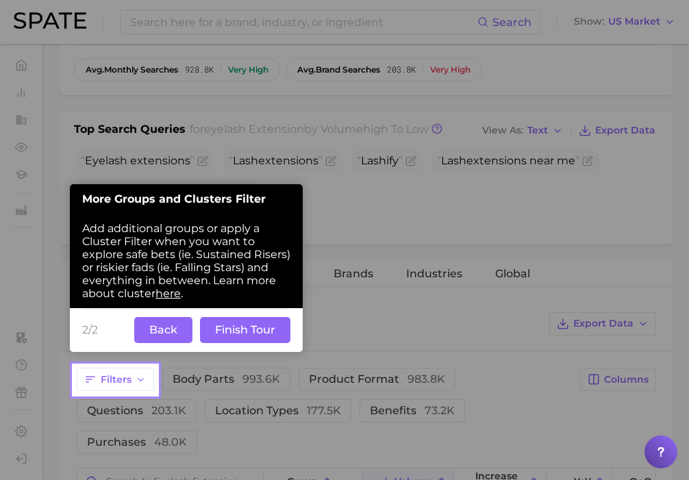
scroll to position [472, 0]
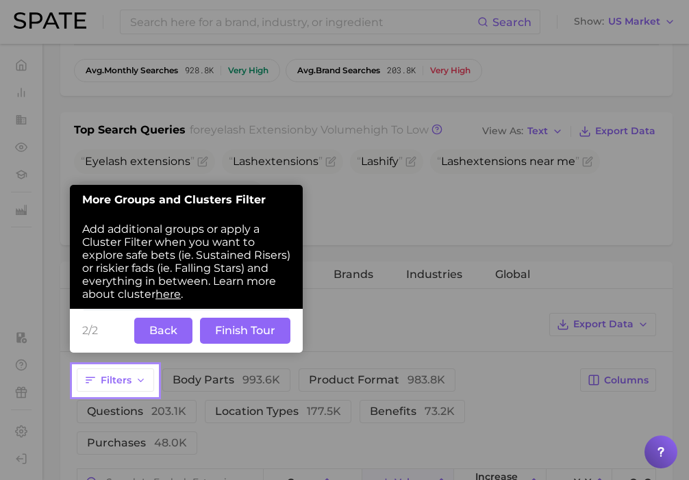
click at [223, 337] on button "Finish Tour" at bounding box center [245, 331] width 90 height 26
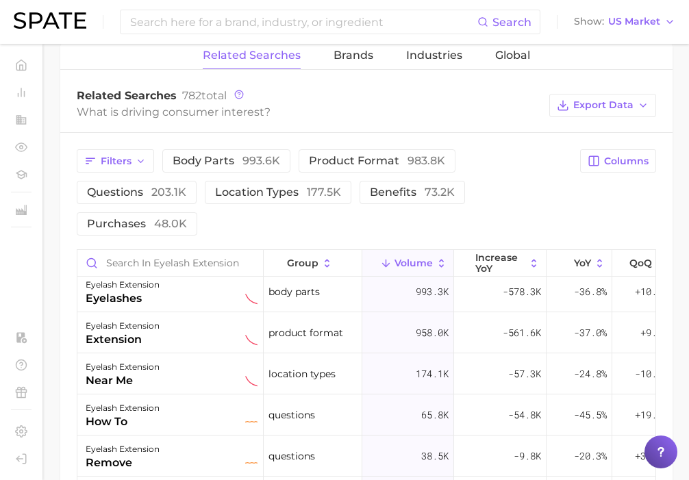
scroll to position [695, 0]
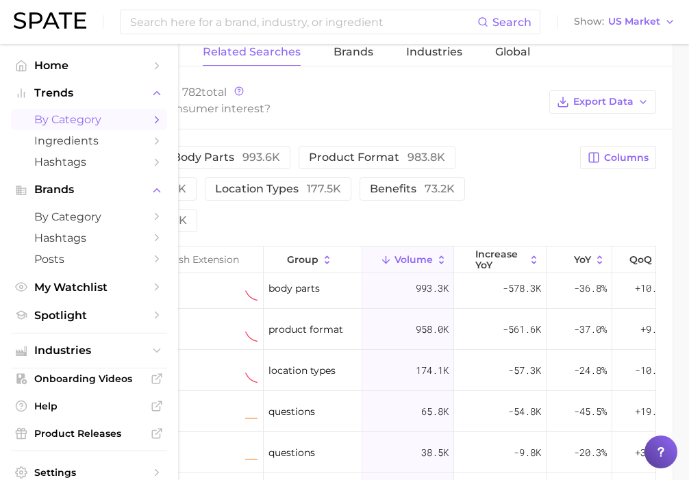
click at [56, 125] on span "by Category" at bounding box center [89, 119] width 110 height 13
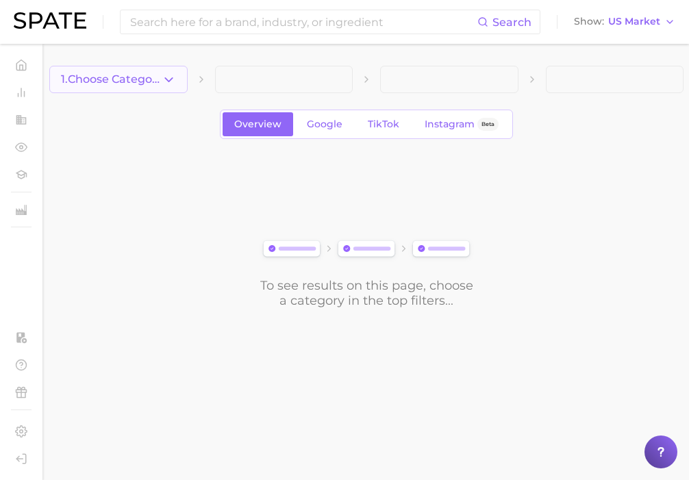
click at [162, 82] on icon "button" at bounding box center [169, 80] width 14 height 14
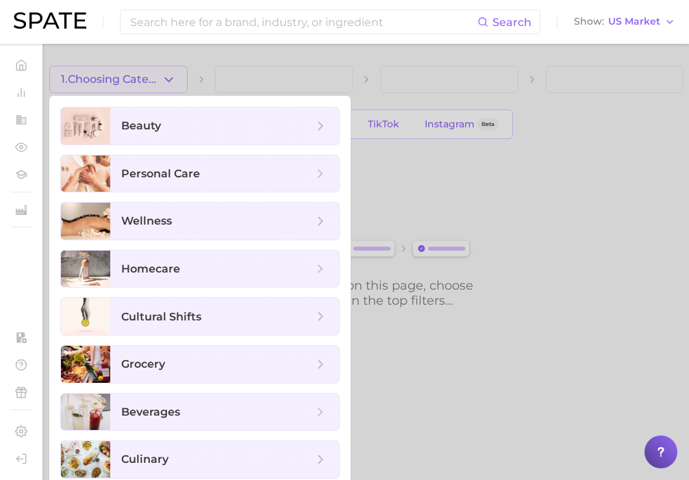
scroll to position [57, 0]
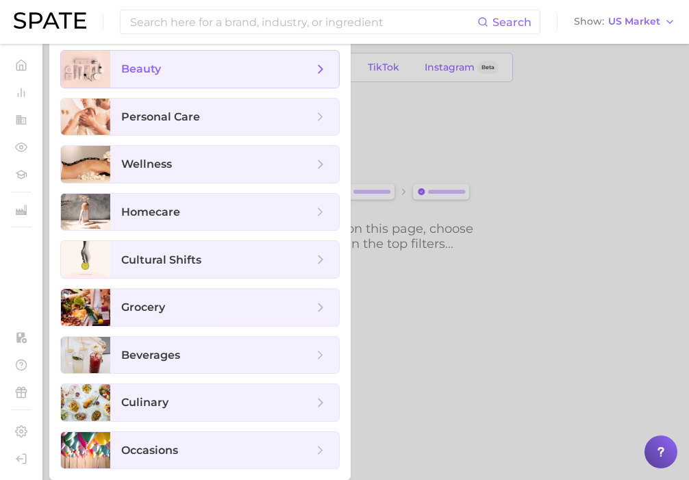
click at [290, 83] on span "beauty" at bounding box center [224, 69] width 229 height 37
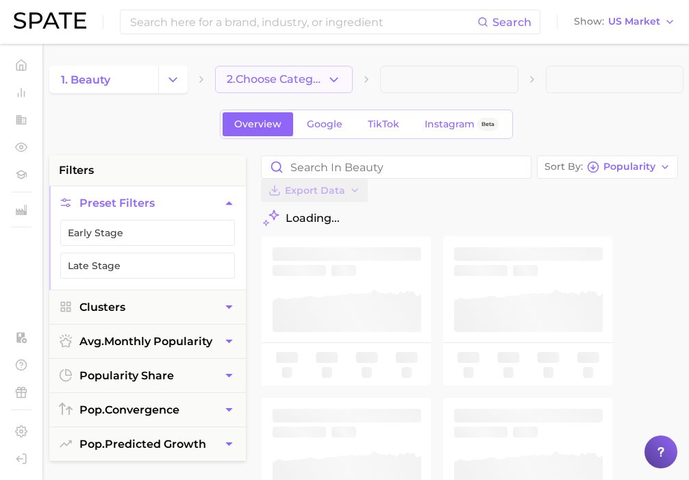
click at [281, 85] on span "2. Choose Category" at bounding box center [277, 79] width 101 height 12
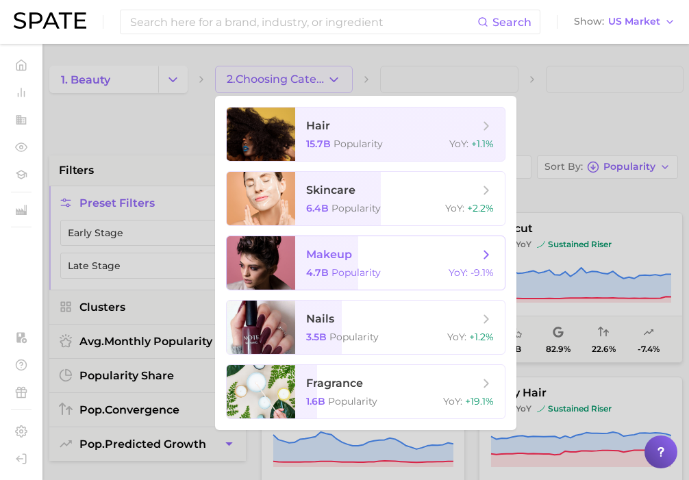
click at [355, 271] on span "Popularity" at bounding box center [356, 273] width 49 height 12
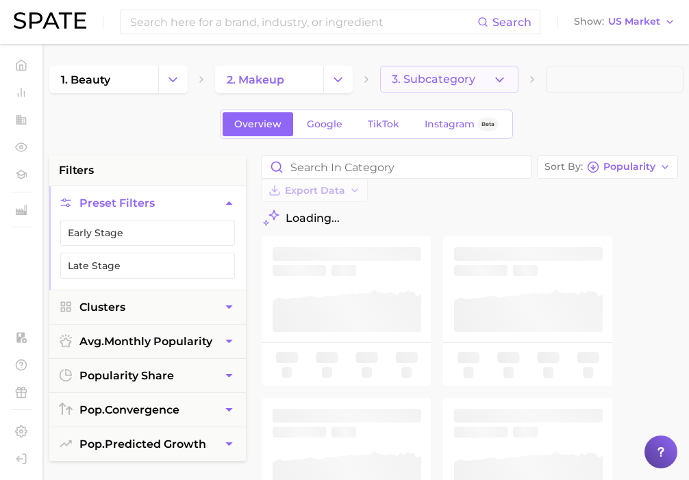
click at [464, 73] on span "3. Subcategory" at bounding box center [434, 79] width 84 height 12
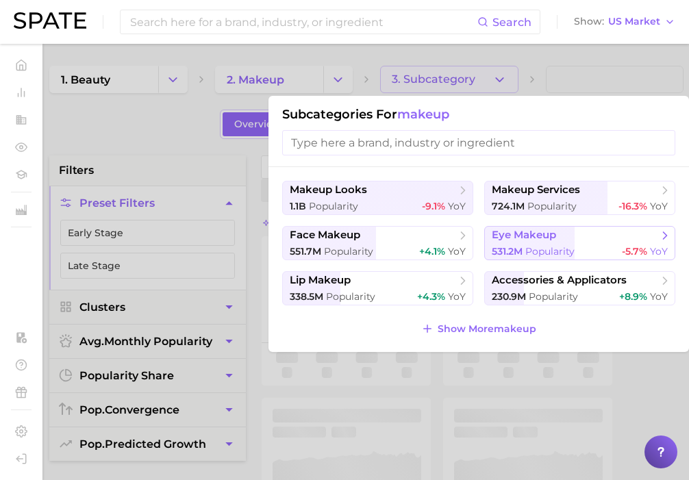
click at [519, 250] on span "531.2m" at bounding box center [507, 251] width 31 height 12
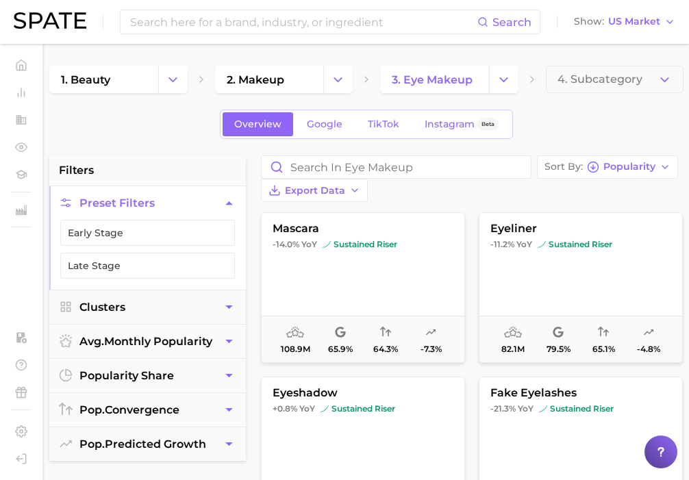
click at [618, 82] on span "4. Subcategory" at bounding box center [600, 79] width 85 height 12
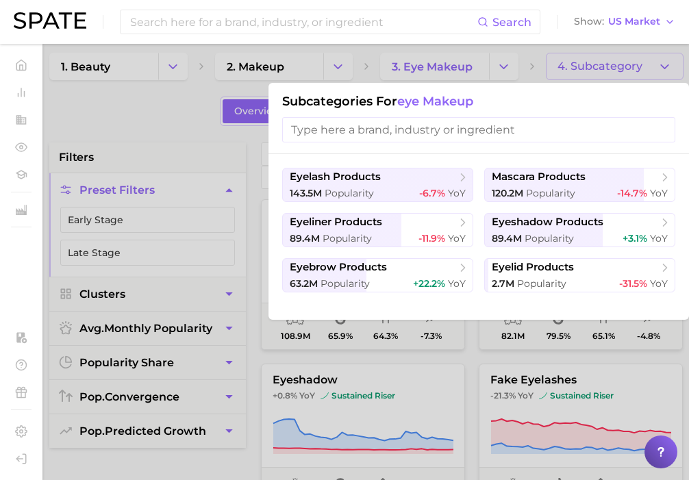
scroll to position [12, 0]
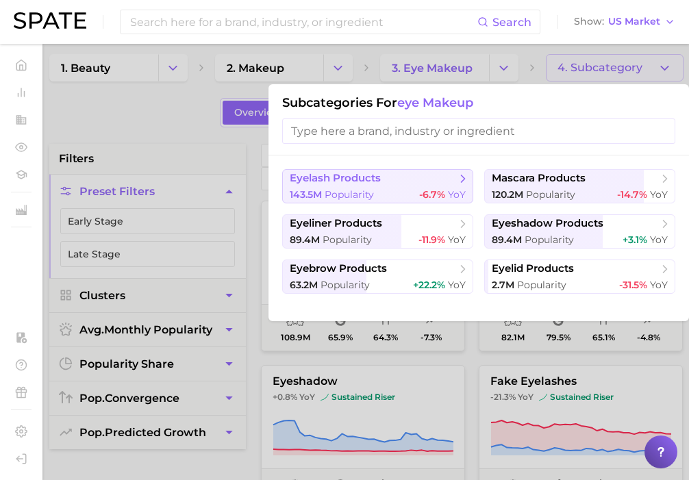
click at [448, 182] on span "eyelash products" at bounding box center [373, 179] width 167 height 14
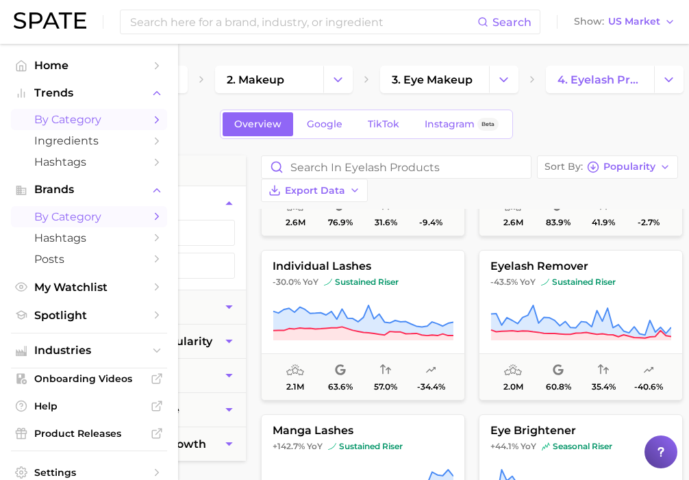
click at [62, 220] on span "by Category" at bounding box center [89, 216] width 110 height 13
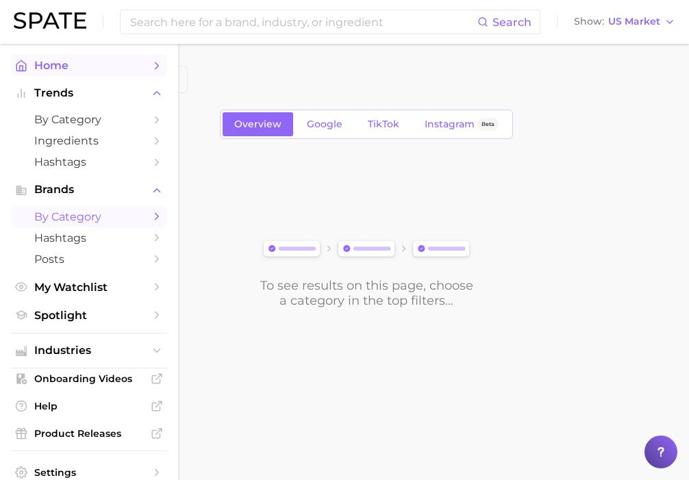
click at [21, 61] on icon "Sidebar" at bounding box center [21, 65] width 10 height 10
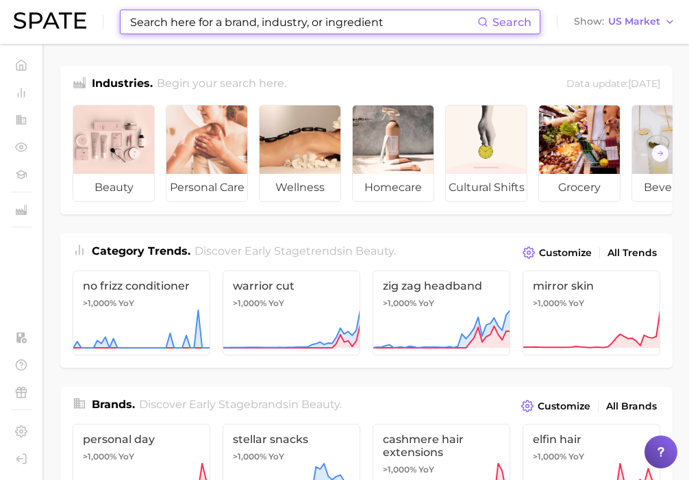
click at [231, 12] on input at bounding box center [303, 21] width 349 height 23
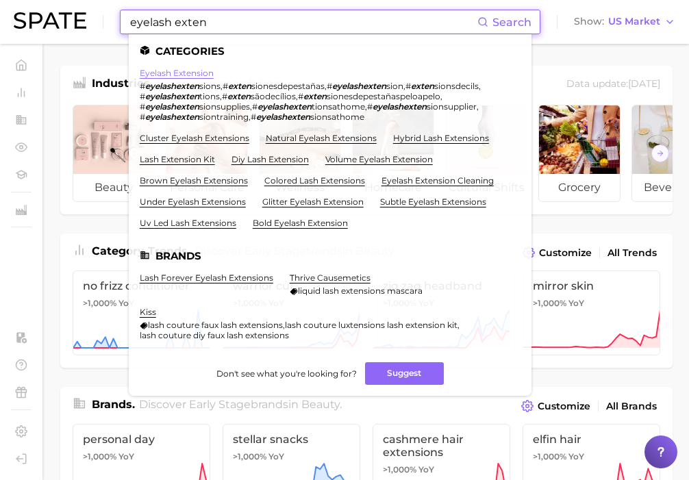
type input "eyelash exten"
click at [199, 70] on link "eyelash extension" at bounding box center [177, 73] width 74 height 10
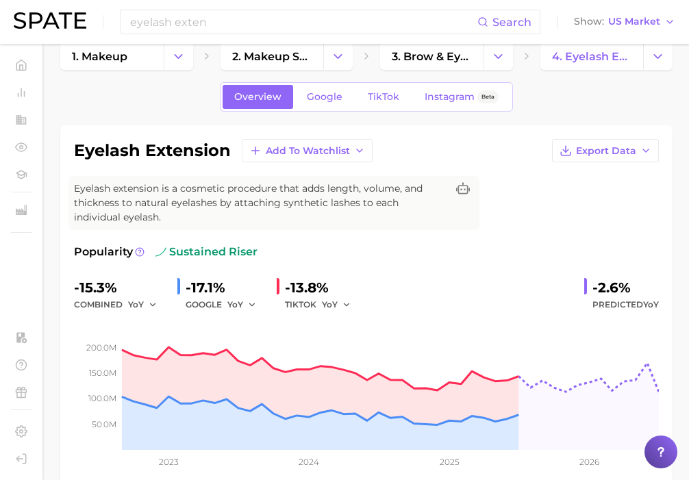
scroll to position [25, 0]
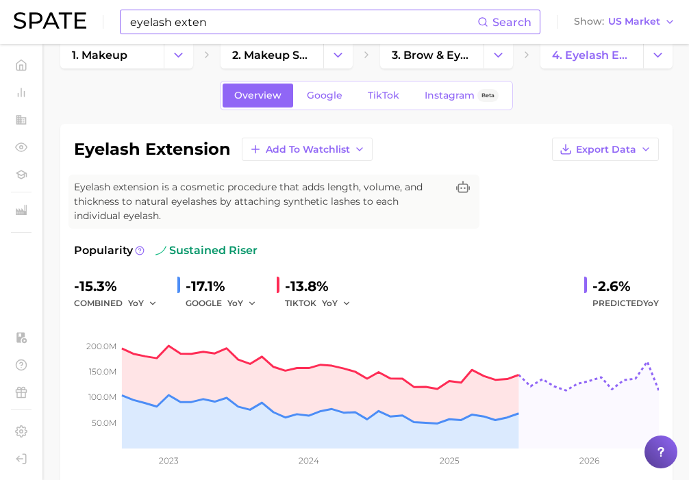
click at [249, 15] on input "eyelash exten" at bounding box center [303, 21] width 349 height 23
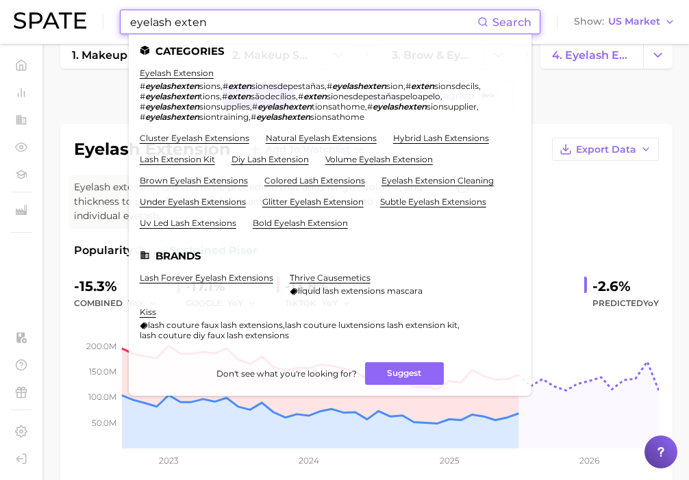
click at [248, 15] on input "eyelash exten" at bounding box center [303, 21] width 349 height 23
click at [45, 21] on img at bounding box center [50, 20] width 73 height 16
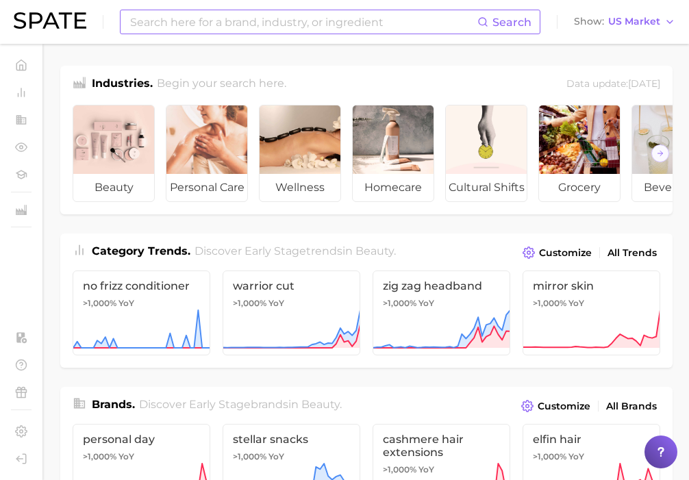
click at [248, 14] on input at bounding box center [303, 21] width 349 height 23
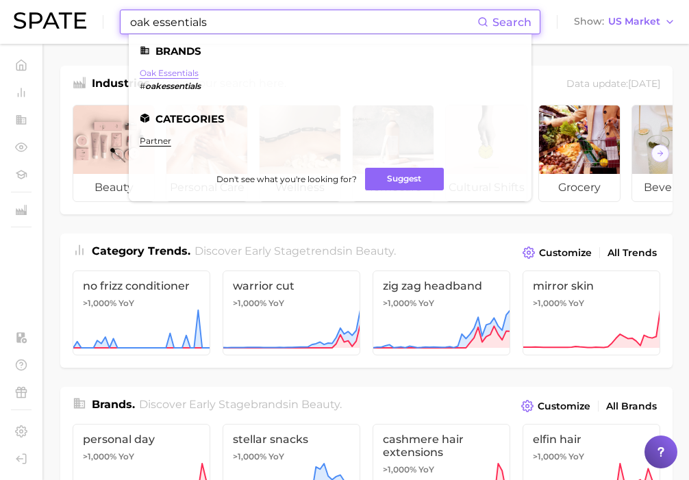
type input "oak essentials"
click at [186, 74] on link "oak essentials" at bounding box center [169, 73] width 59 height 10
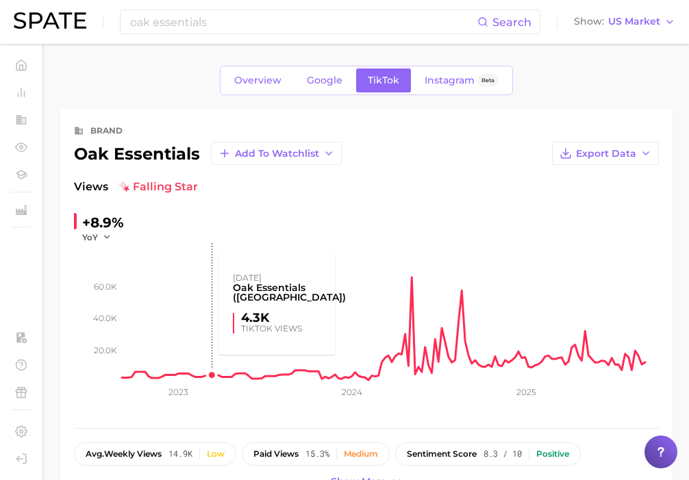
scroll to position [1, 0]
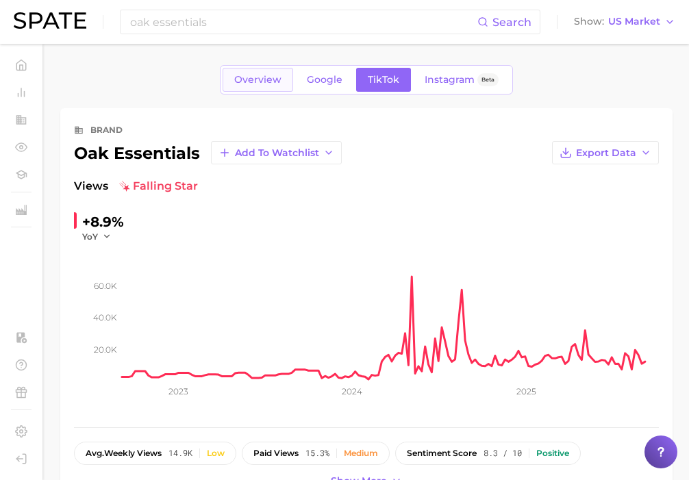
click at [275, 79] on span "Overview" at bounding box center [257, 80] width 47 height 12
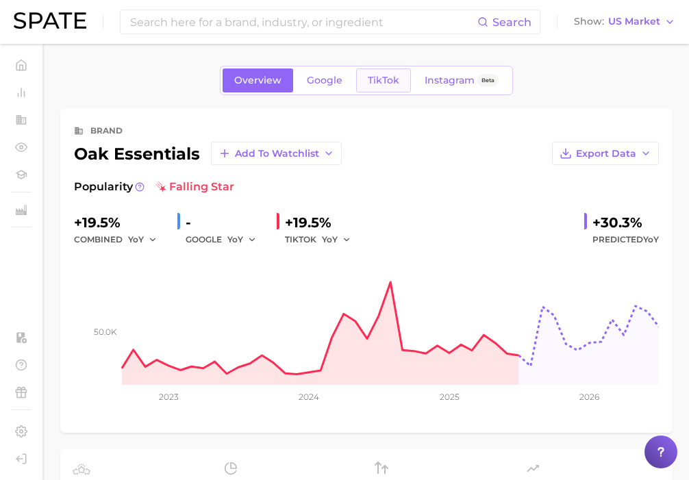
click at [380, 82] on span "TikTok" at bounding box center [384, 81] width 32 height 12
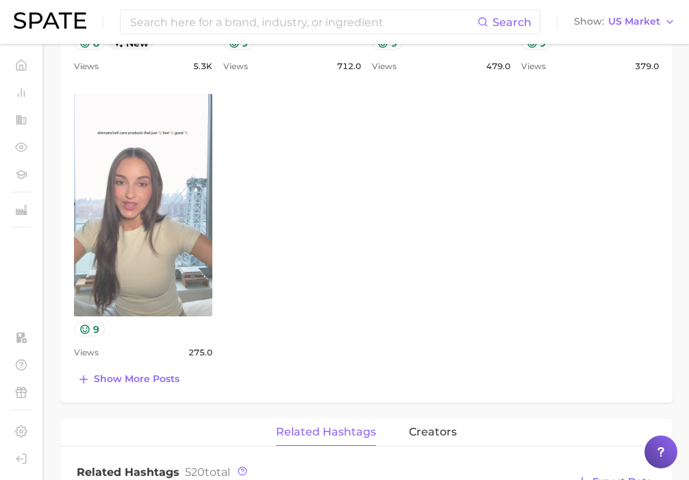
scroll to position [885, 0]
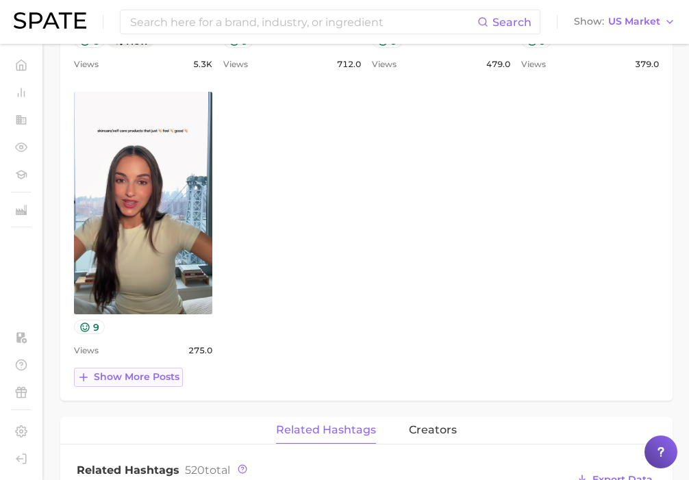
click at [169, 378] on span "Show more posts" at bounding box center [137, 377] width 86 height 12
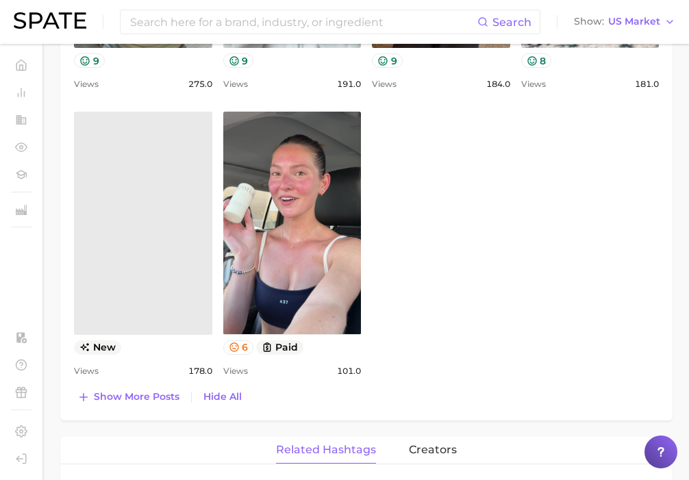
scroll to position [1153, 0]
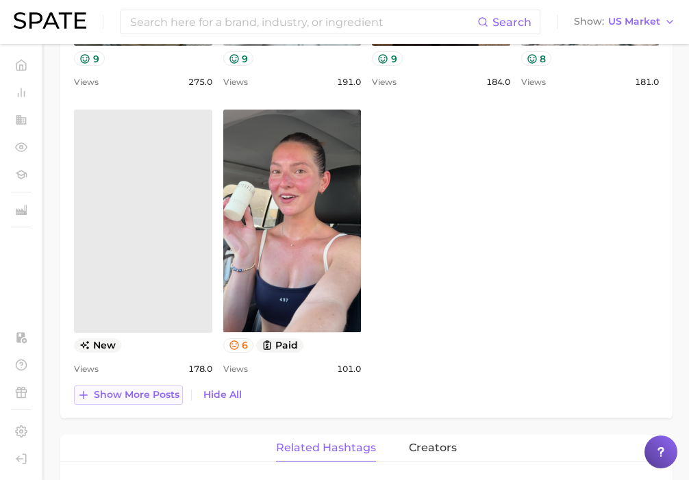
click at [168, 399] on span "Show more posts" at bounding box center [137, 395] width 86 height 12
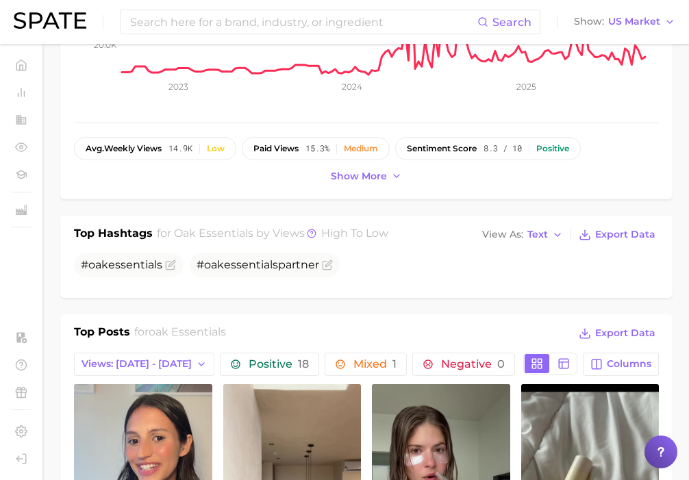
scroll to position [16, 0]
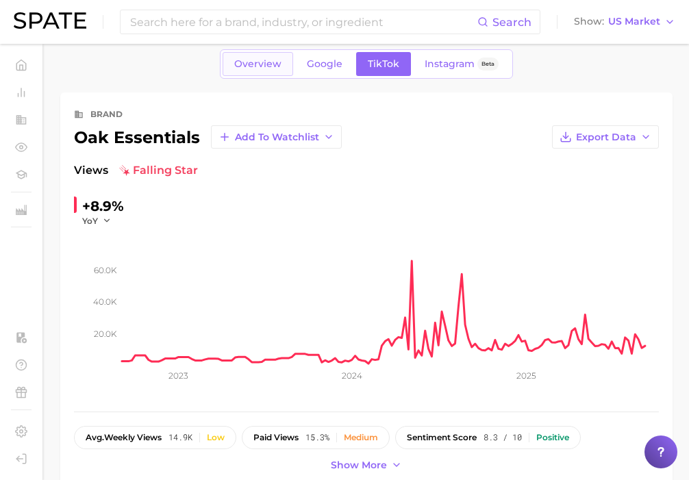
click at [260, 67] on span "Overview" at bounding box center [257, 64] width 47 height 12
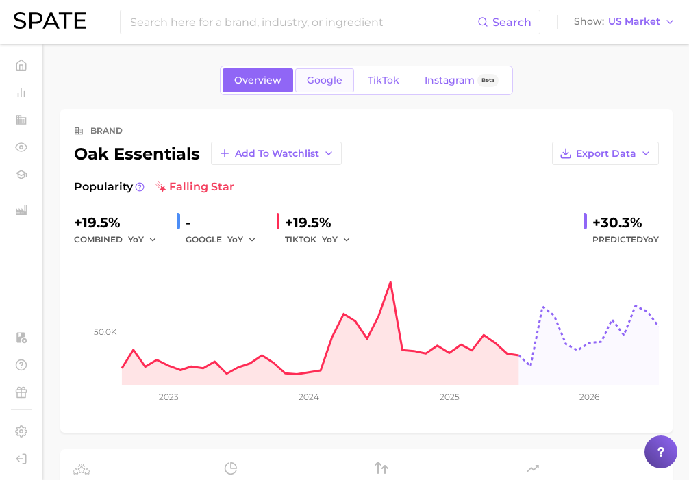
click at [328, 73] on link "Google" at bounding box center [324, 81] width 59 height 24
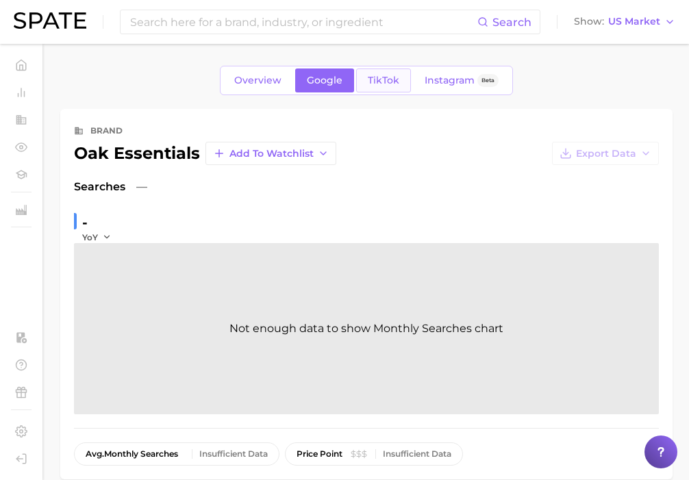
click at [382, 77] on span "TikTok" at bounding box center [384, 81] width 32 height 12
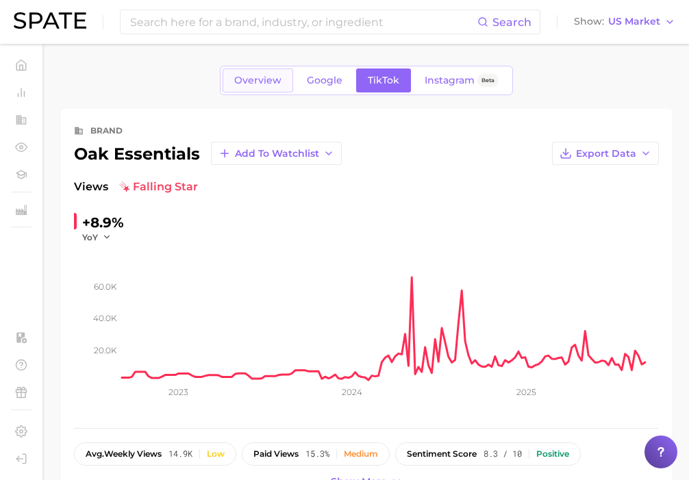
click at [261, 75] on span "Overview" at bounding box center [257, 81] width 47 height 12
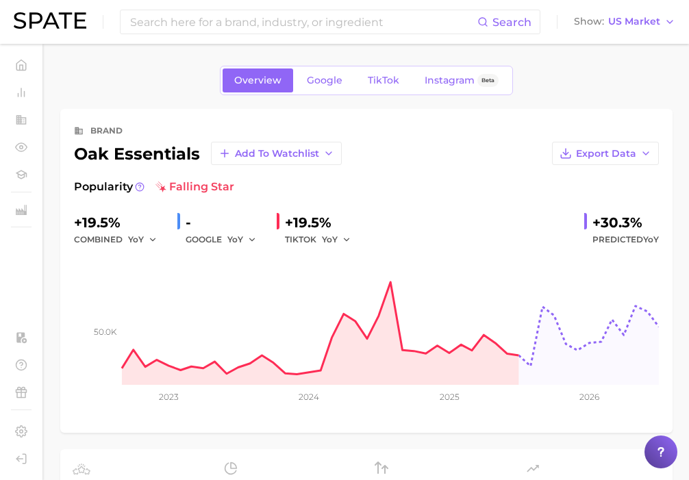
click at [67, 27] on img at bounding box center [50, 20] width 73 height 16
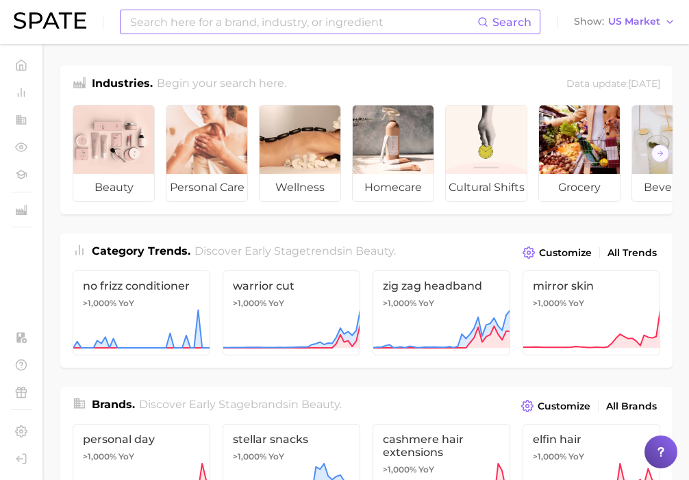
click at [334, 27] on input at bounding box center [303, 21] width 349 height 23
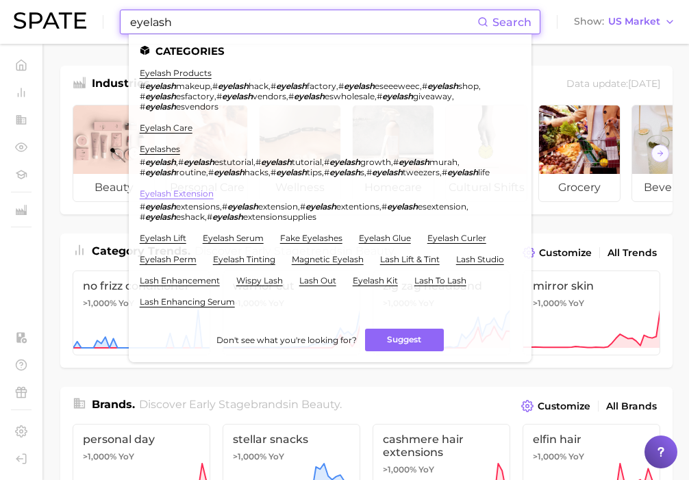
type input "eyelash"
click at [186, 198] on link "eyelash extension" at bounding box center [177, 193] width 74 height 10
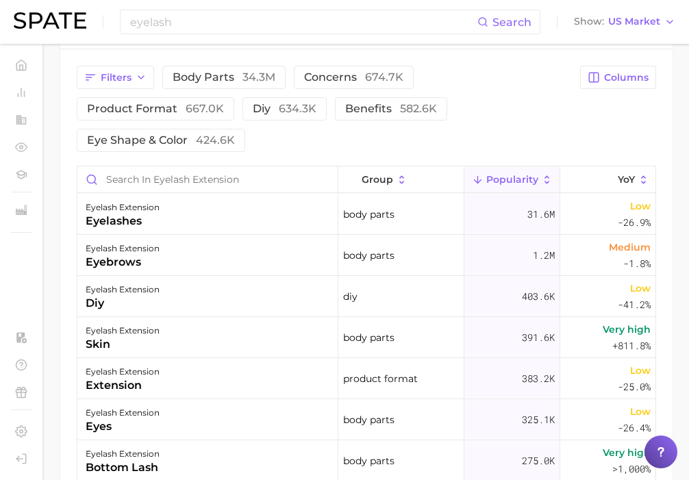
scroll to position [754, 0]
